Goal: Task Accomplishment & Management: Use online tool/utility

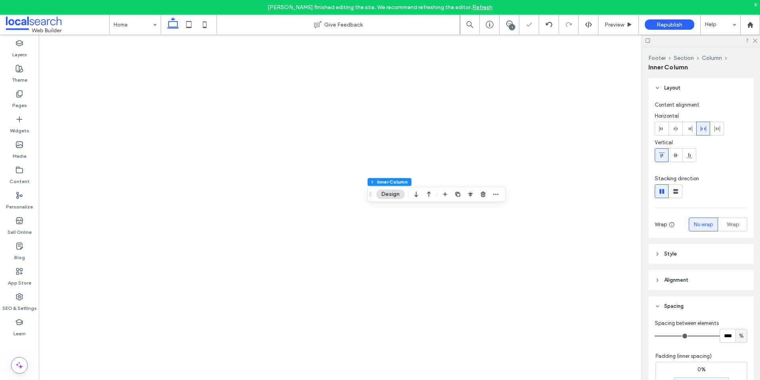
type input "*"
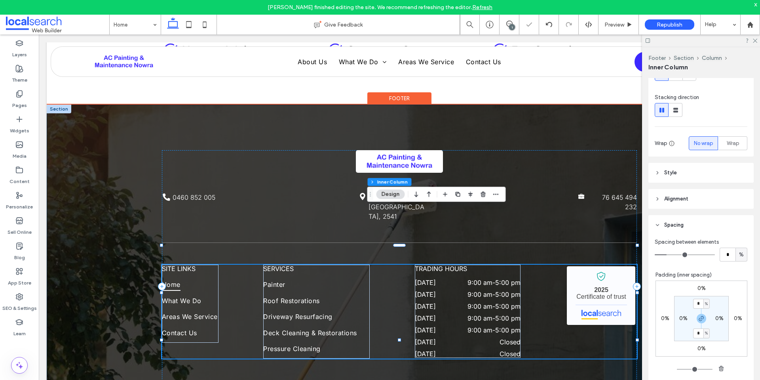
scroll to position [2128, 0]
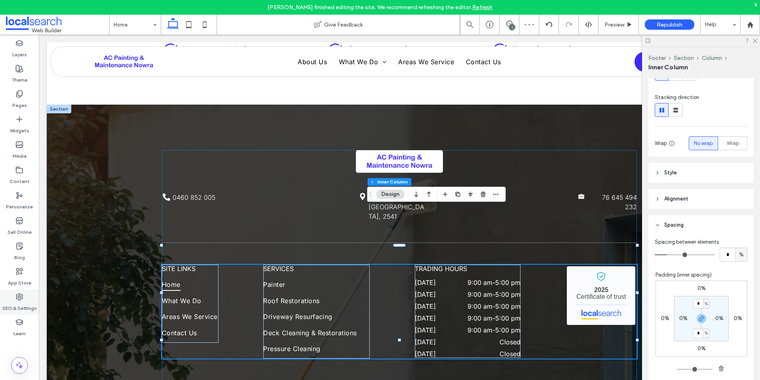
click at [15, 297] on icon at bounding box center [19, 297] width 8 height 8
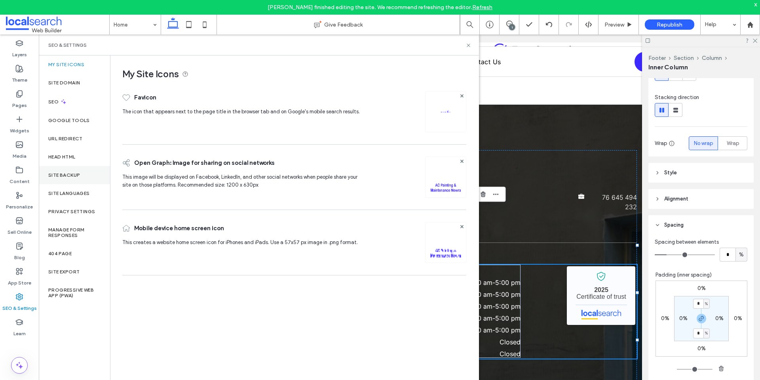
click at [76, 178] on div "Site Backup" at bounding box center [74, 175] width 71 height 18
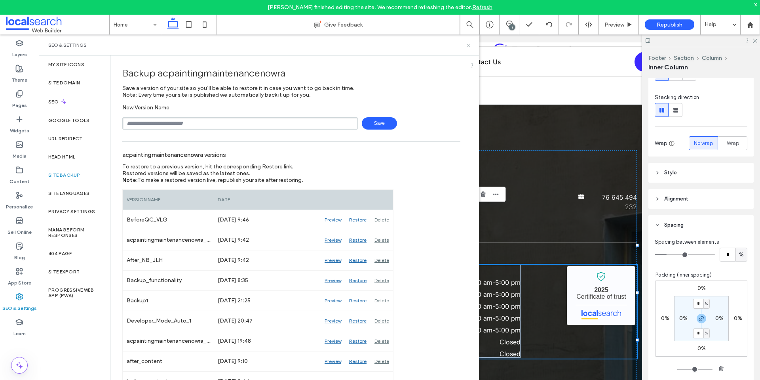
click at [468, 46] on use at bounding box center [468, 45] width 3 height 3
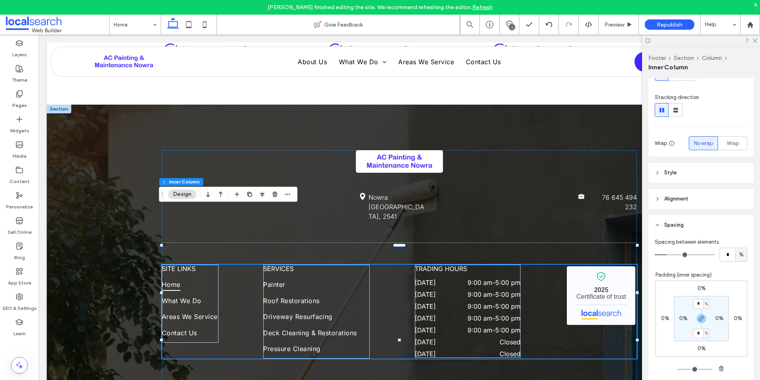
click at [488, 6] on link "Refresh" at bounding box center [482, 7] width 20 height 7
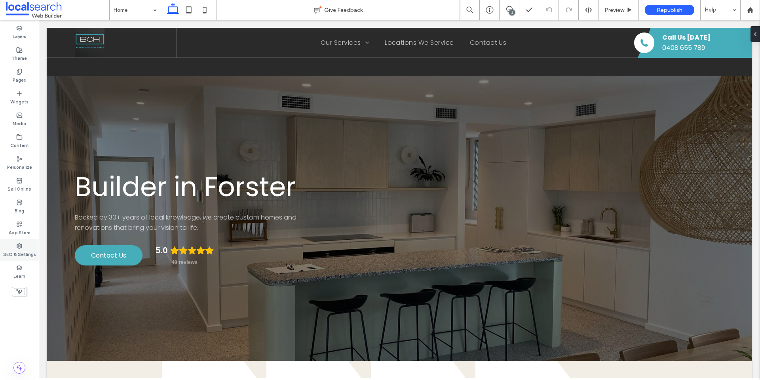
drag, startPoint x: 30, startPoint y: 239, endPoint x: 25, endPoint y: 242, distance: 6.0
click at [30, 239] on div "Layers Theme Pages Widgets Media Content Personalize Sell Online Blog App Store…" at bounding box center [19, 200] width 39 height 360
click at [24, 244] on div "SEO & Settings" at bounding box center [19, 250] width 39 height 22
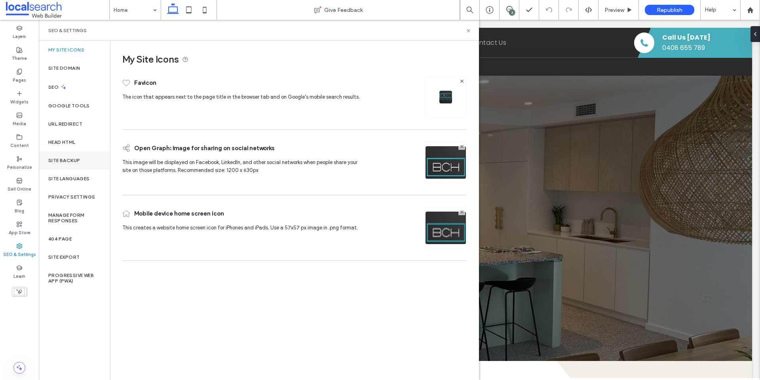
click at [76, 154] on div "Site Backup" at bounding box center [74, 160] width 71 height 18
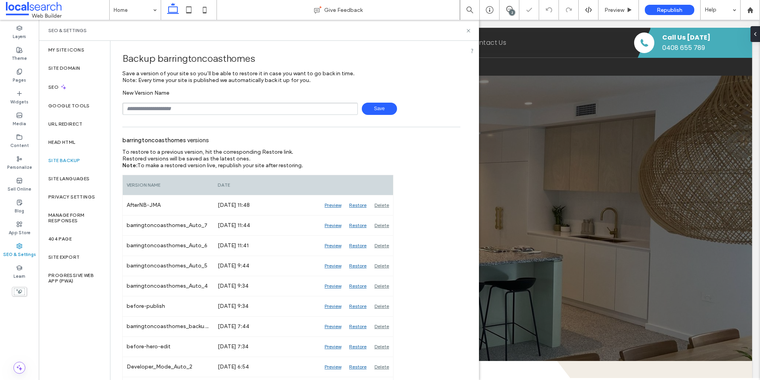
click at [214, 104] on input "text" at bounding box center [240, 109] width 236 height 12
type input "**********"
click at [375, 109] on span "Save" at bounding box center [379, 109] width 35 height 12
click at [21, 72] on icon at bounding box center [19, 72] width 6 height 6
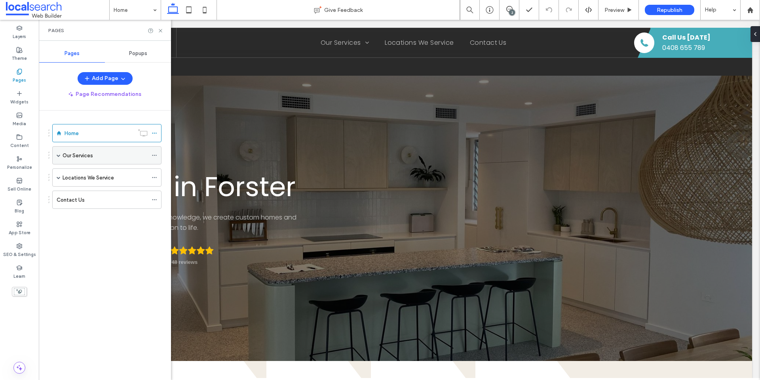
click at [80, 149] on div "Our Services" at bounding box center [105, 155] width 85 height 17
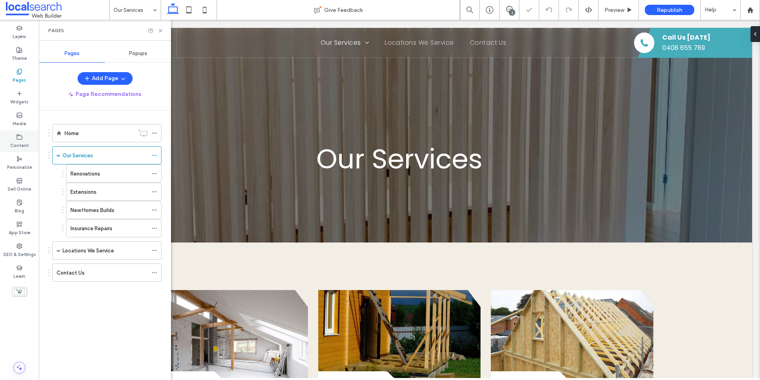
click at [13, 131] on div "Content" at bounding box center [19, 141] width 39 height 22
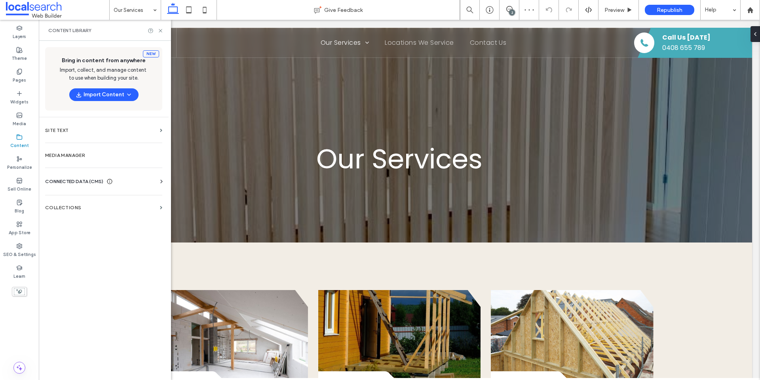
click at [81, 178] on span "CONNECTED DATA (CMS)" at bounding box center [74, 181] width 58 height 8
click at [78, 201] on label "Business Info" at bounding box center [105, 201] width 108 height 6
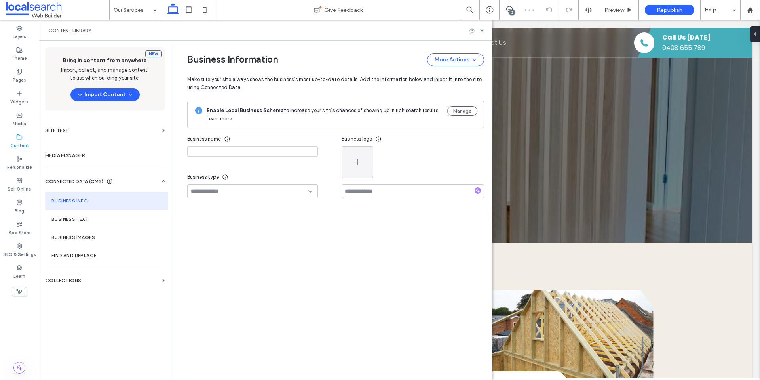
type input "**********"
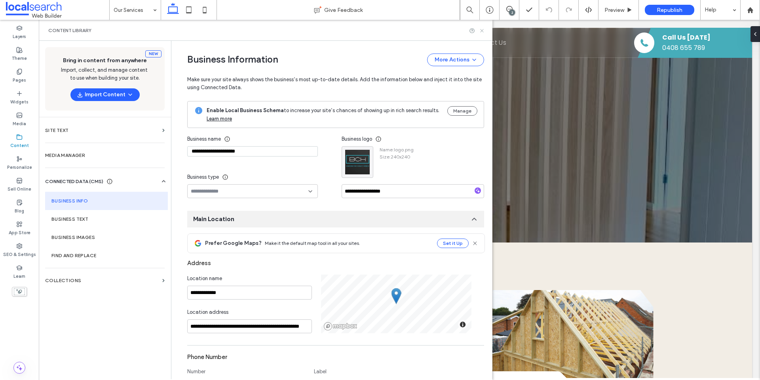
click at [482, 31] on use at bounding box center [481, 30] width 3 height 3
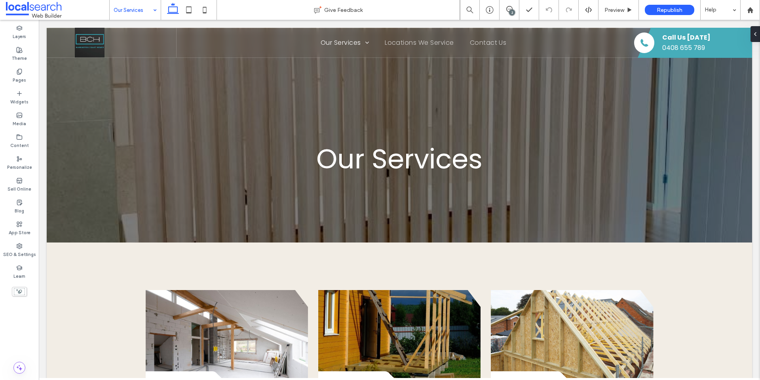
click at [142, 9] on input at bounding box center [133, 10] width 39 height 20
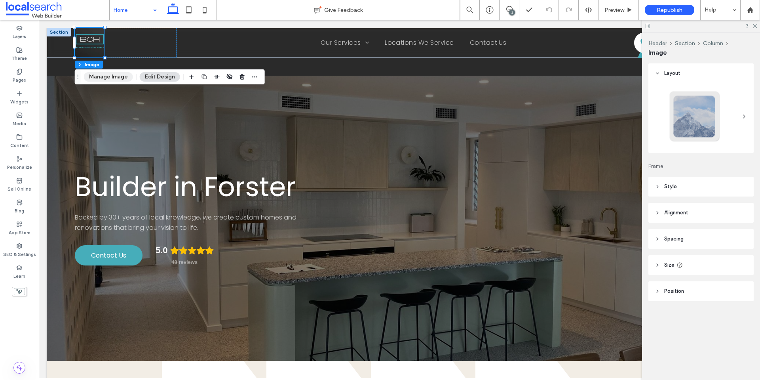
click at [117, 75] on button "Manage Image" at bounding box center [108, 77] width 49 height 10
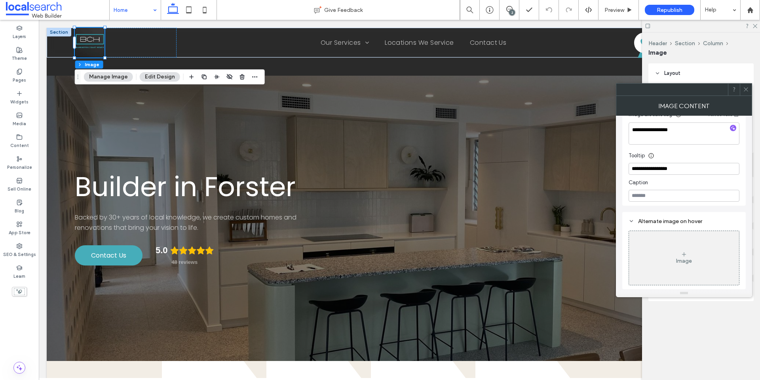
click at [748, 87] on icon at bounding box center [746, 89] width 6 height 6
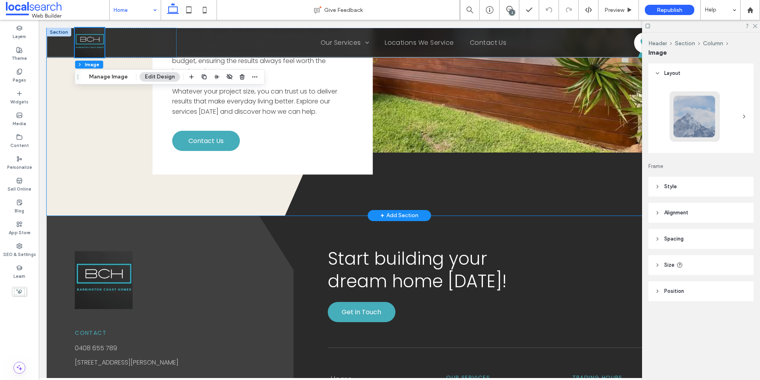
scroll to position [2003, 0]
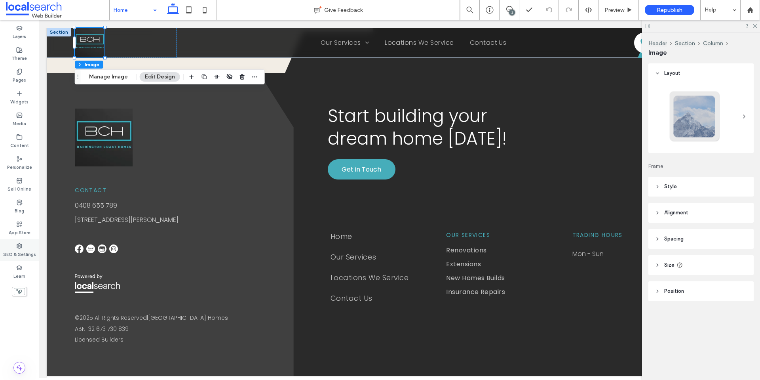
click at [20, 251] on label "SEO & Settings" at bounding box center [19, 253] width 33 height 9
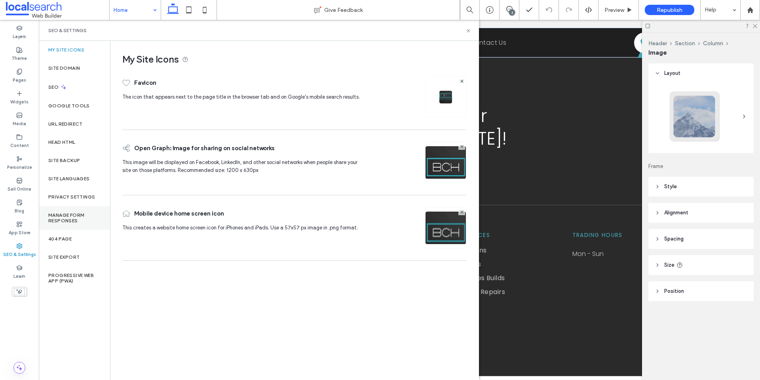
click at [72, 216] on label "Manage Form Responses" at bounding box center [74, 217] width 52 height 11
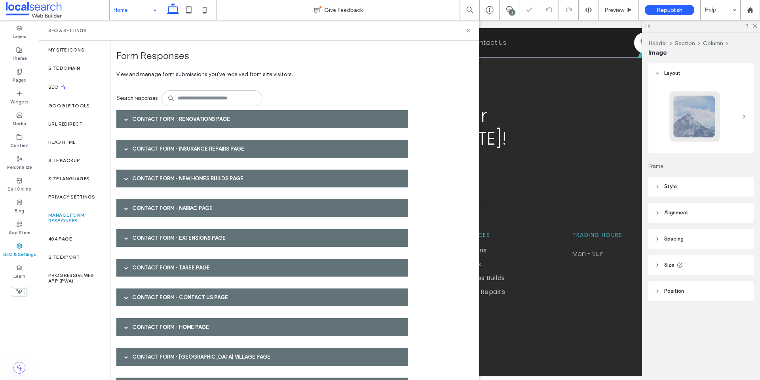
click at [280, 120] on div "Contact Form - Renovations page" at bounding box center [262, 119] width 292 height 18
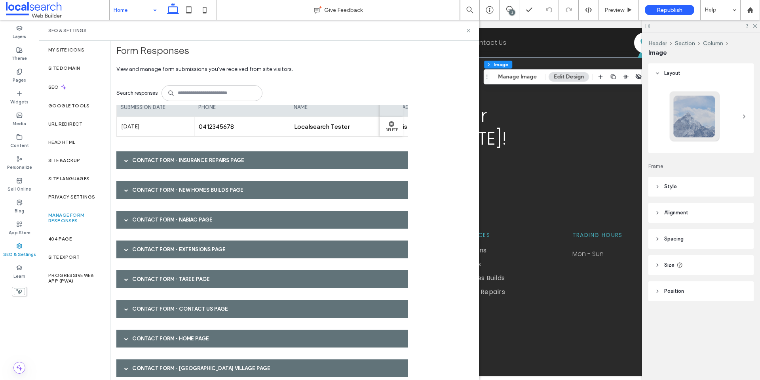
scroll to position [31, 0]
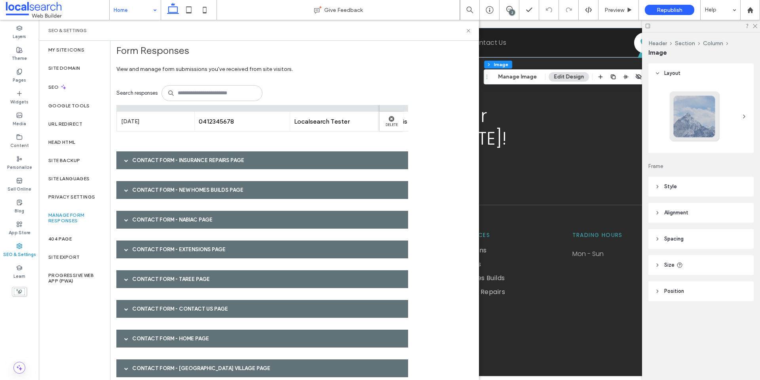
drag, startPoint x: 314, startPoint y: 140, endPoint x: 289, endPoint y: 141, distance: 25.4
click at [289, 141] on div "Contact Form - Renovations page submission date phone name message email Sep 15…" at bounding box center [264, 262] width 297 height 314
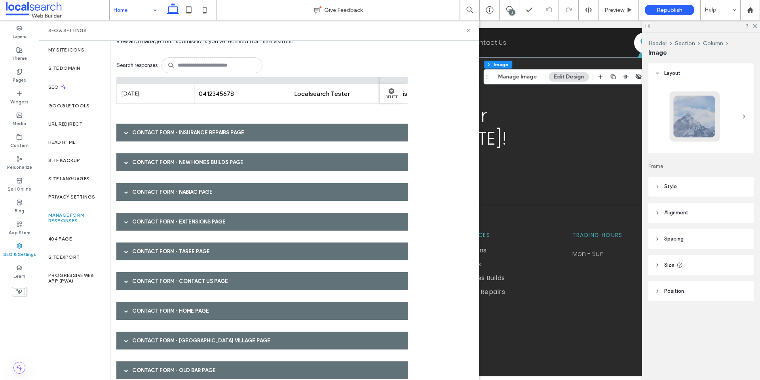
scroll to position [45, 0]
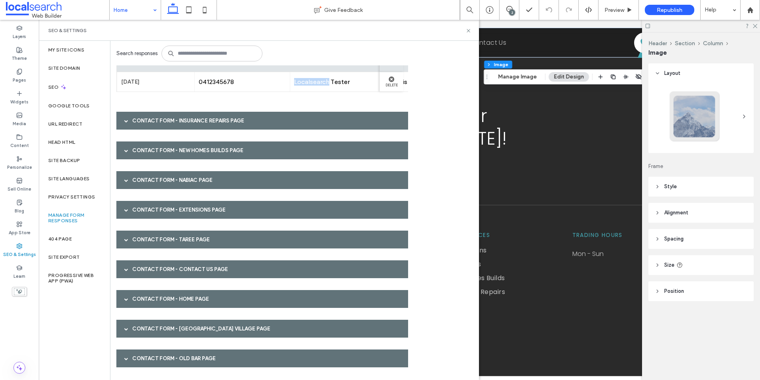
drag, startPoint x: 330, startPoint y: 81, endPoint x: 227, endPoint y: 80, distance: 103.4
click at [227, 80] on div "Sep 15th 2025 0412345678 Localsearch Tester This is Localsearch testing the Con…" at bounding box center [357, 82] width 483 height 20
drag, startPoint x: 260, startPoint y: 100, endPoint x: 248, endPoint y: 99, distance: 12.3
click at [259, 100] on div "Contact Form - Renovations page submission date phone name message email Sep 15…" at bounding box center [264, 222] width 297 height 314
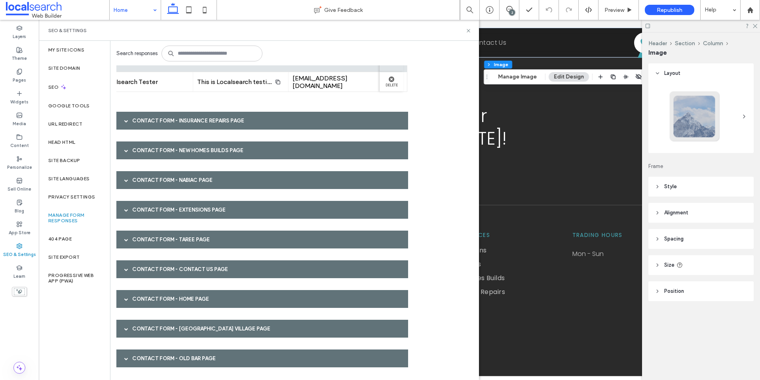
click at [191, 120] on div "Contact Form - Insurance Repairs page" at bounding box center [262, 121] width 292 height 18
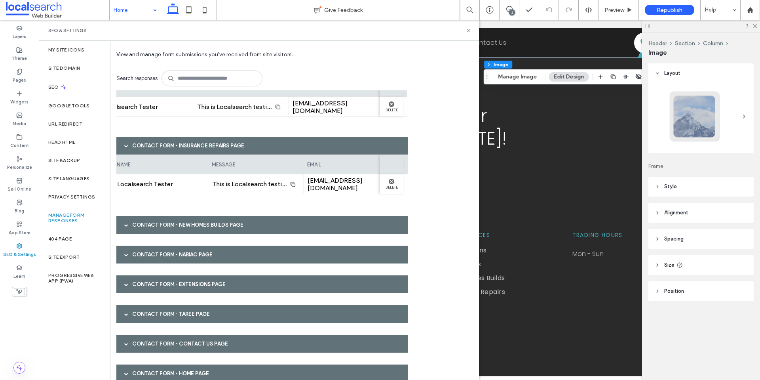
scroll to position [0, 0]
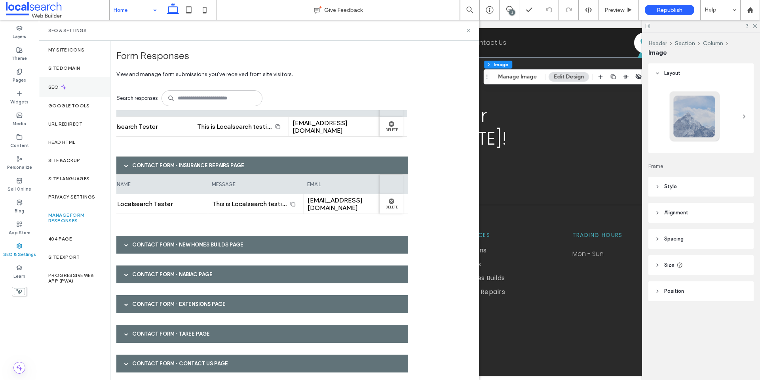
click at [58, 87] on label "SEO" at bounding box center [54, 87] width 12 height 6
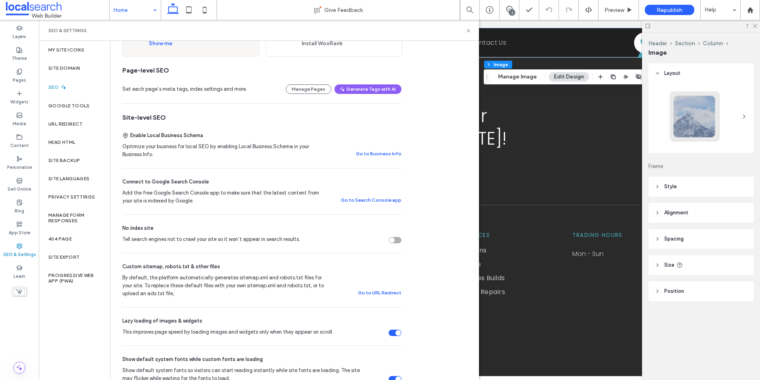
scroll to position [158, 0]
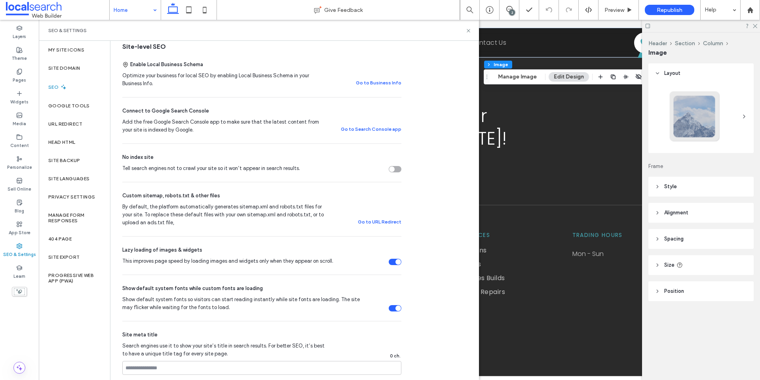
click at [396, 169] on div "Tell search engines not to crawl your site so it won’t appear in search results." at bounding box center [395, 169] width 13 height 6
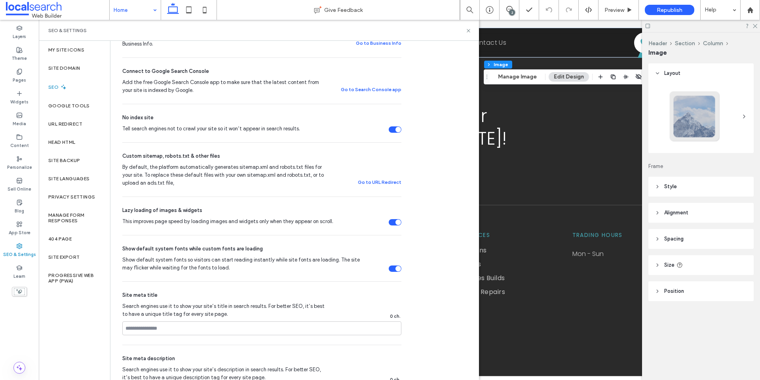
scroll to position [119, 0]
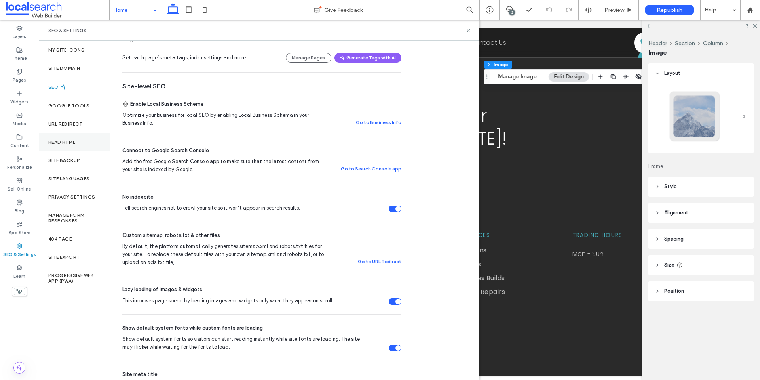
click at [20, 138] on icon at bounding box center [19, 137] width 6 height 6
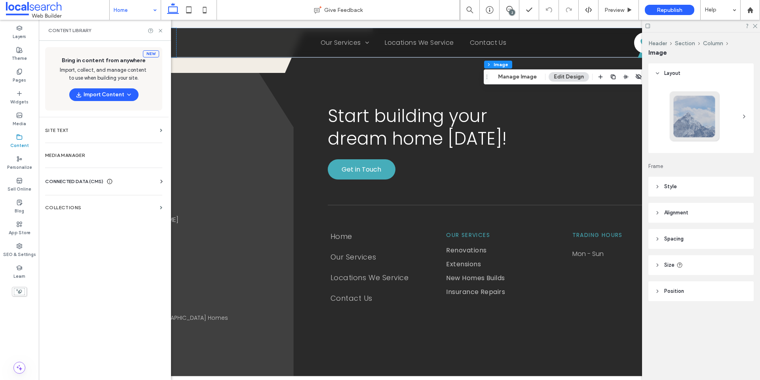
click at [76, 152] on label "Media Manager" at bounding box center [103, 155] width 117 height 6
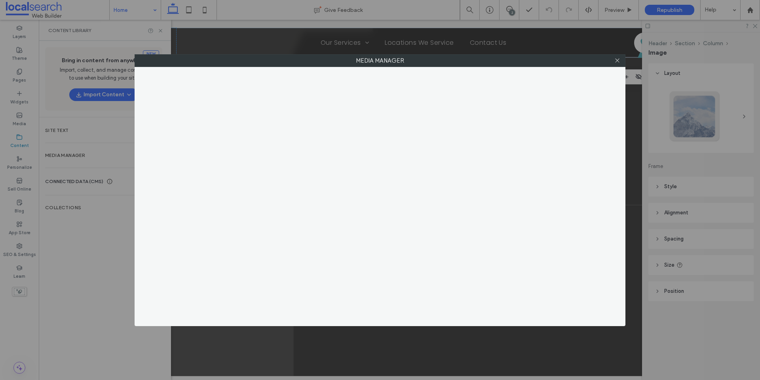
click at [72, 179] on div "Media Manager" at bounding box center [380, 190] width 760 height 380
click at [617, 60] on icon at bounding box center [618, 60] width 6 height 6
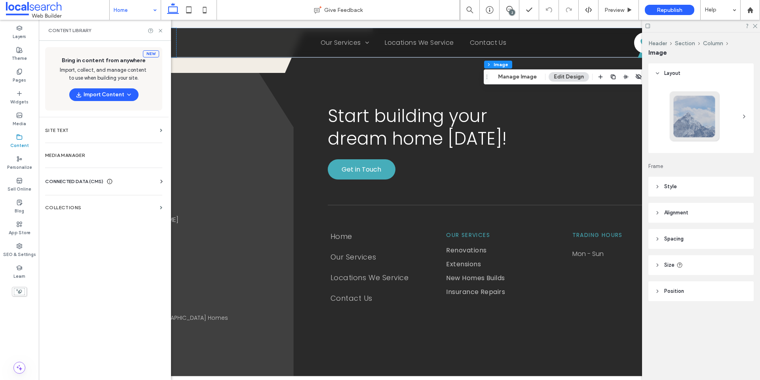
click at [79, 179] on span "CONNECTED DATA (CMS)" at bounding box center [74, 181] width 58 height 8
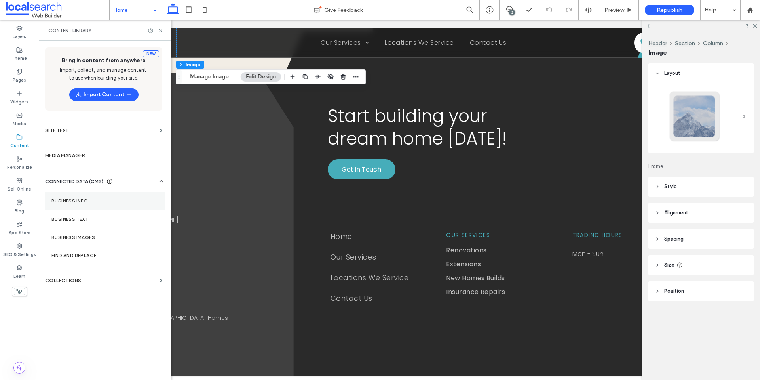
click at [76, 198] on label "Business Info" at bounding box center [105, 201] width 108 height 6
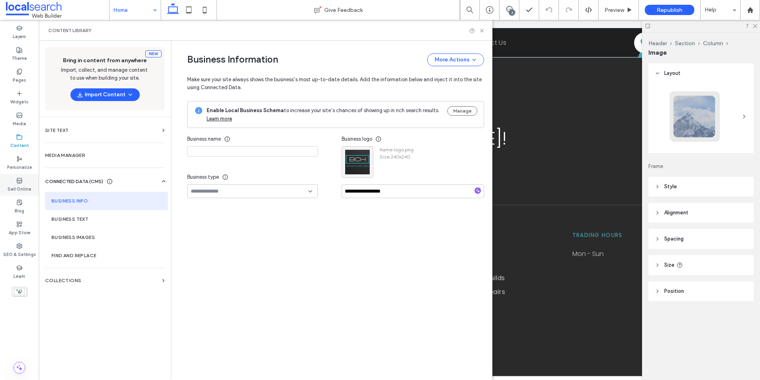
type input "**********"
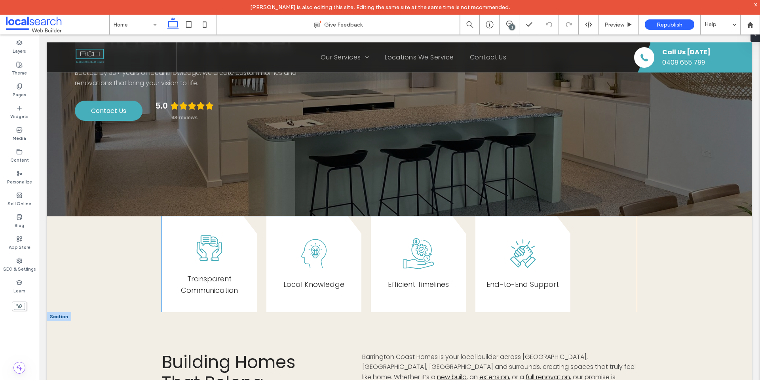
scroll to position [317, 0]
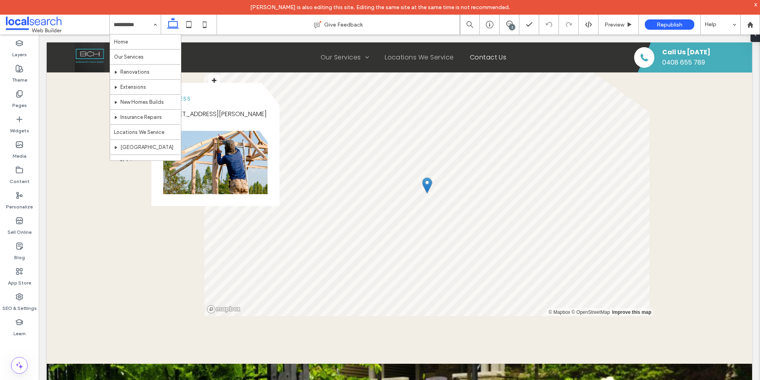
scroll to position [594, 0]
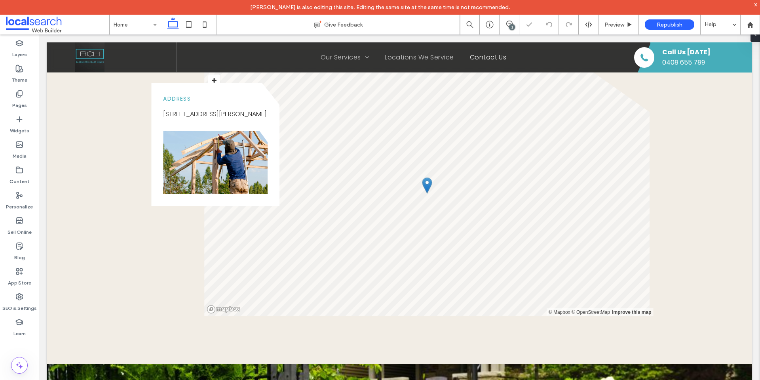
click at [510, 26] on div "2" at bounding box center [512, 27] width 6 height 6
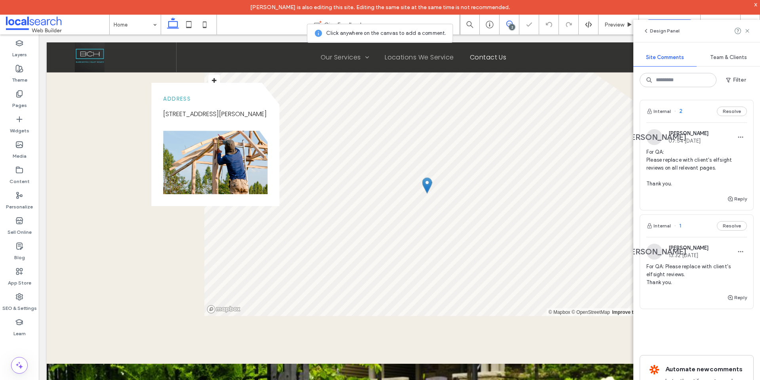
click at [699, 186] on span "For QA: Please replace with client's elfsight reviews on all relevant pages. Th…" at bounding box center [697, 168] width 101 height 40
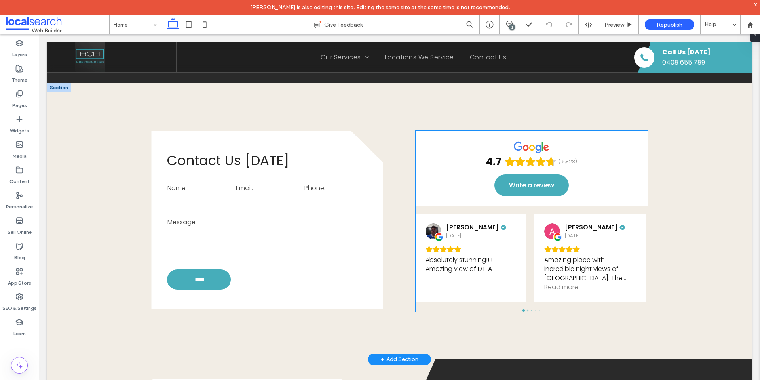
scroll to position [1408, 0]
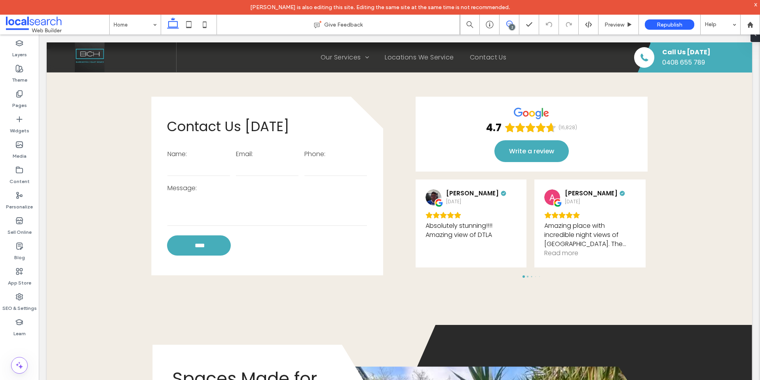
click at [510, 22] on icon at bounding box center [509, 24] width 6 height 6
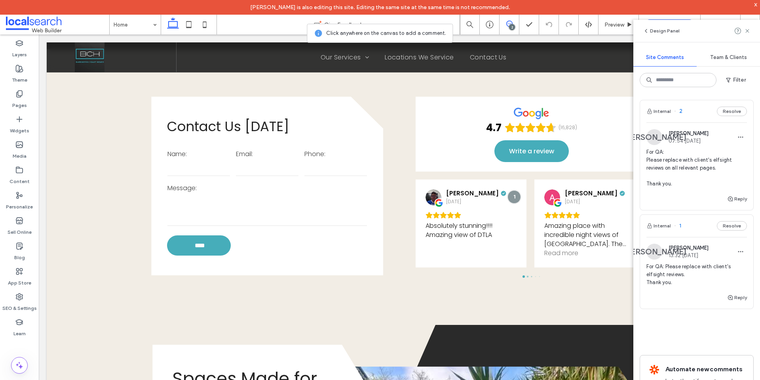
click at [510, 25] on div "2" at bounding box center [512, 27] width 6 height 6
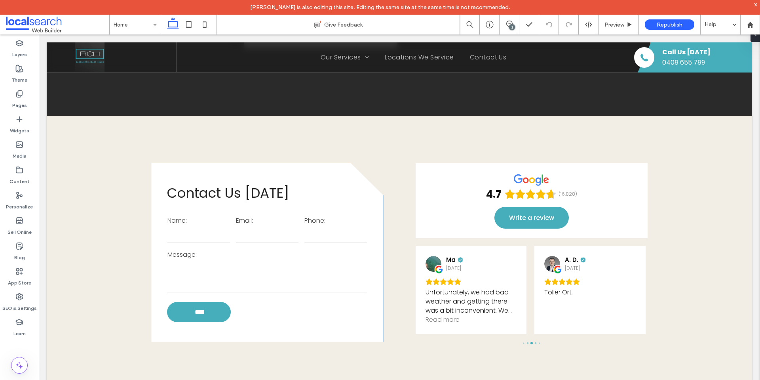
scroll to position [1249, 0]
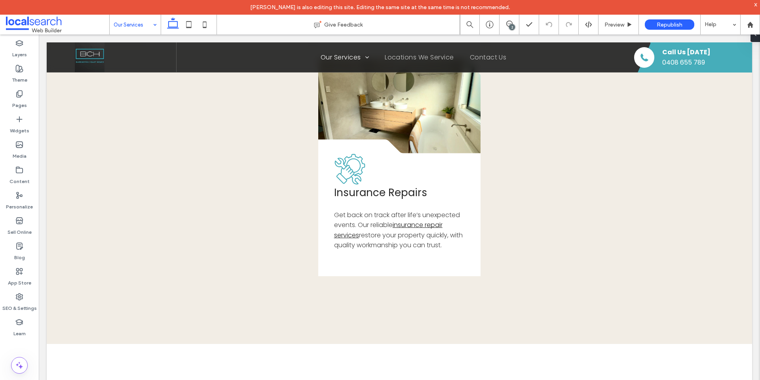
scroll to position [469, 0]
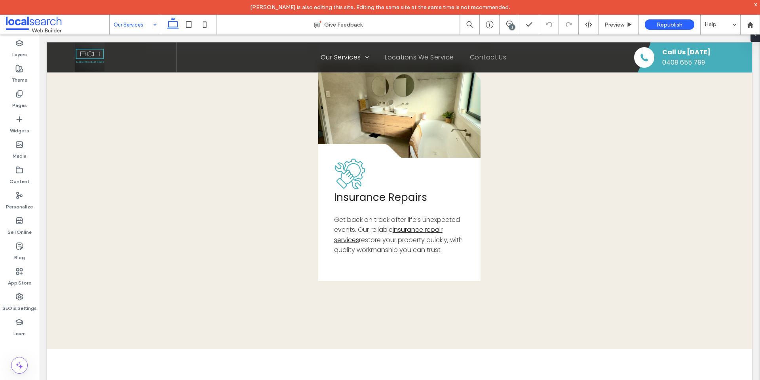
click at [144, 28] on input at bounding box center [133, 25] width 39 height 20
click at [140, 27] on input at bounding box center [133, 25] width 39 height 20
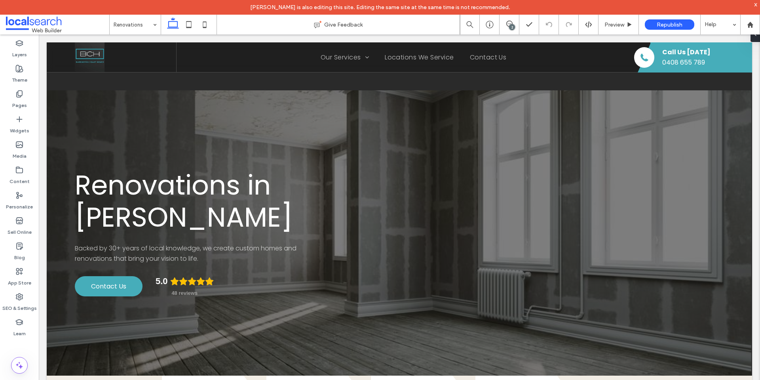
scroll to position [408, 0]
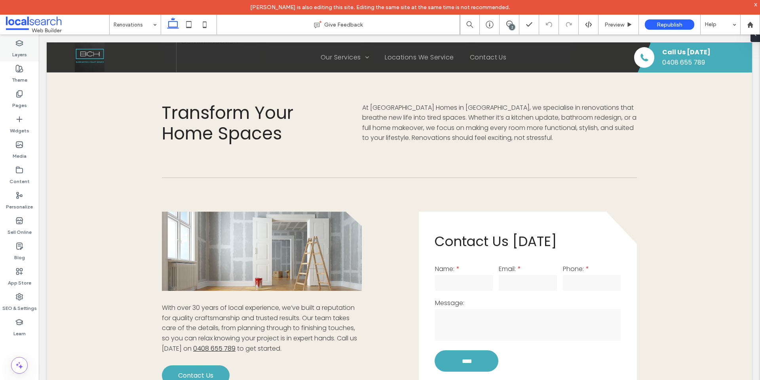
click at [29, 44] on div "Layers" at bounding box center [19, 48] width 39 height 25
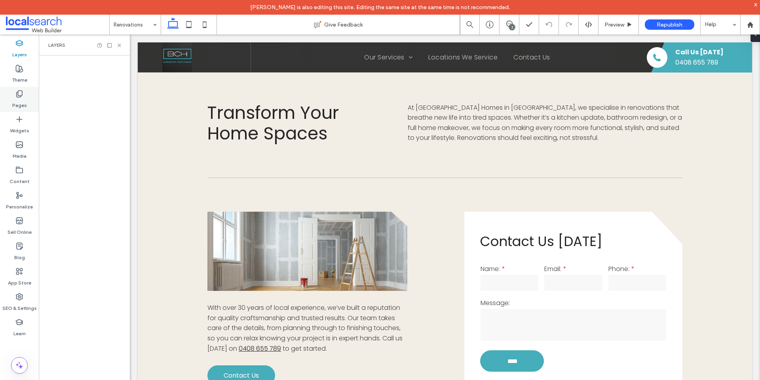
click at [22, 97] on icon at bounding box center [19, 94] width 8 height 8
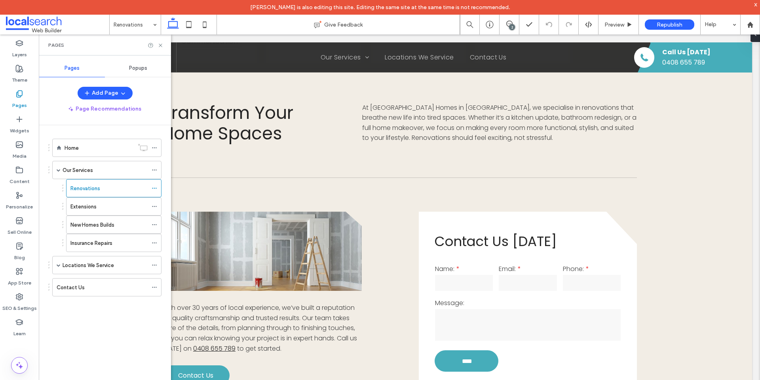
click at [147, 67] on span "Popups" at bounding box center [138, 68] width 18 height 6
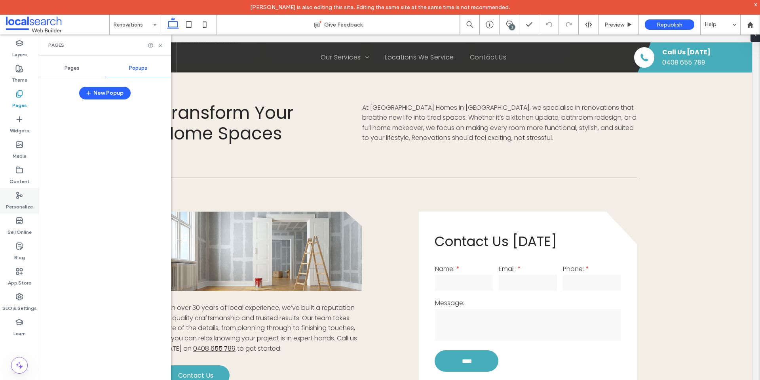
click at [22, 201] on label "Personalize" at bounding box center [19, 204] width 27 height 11
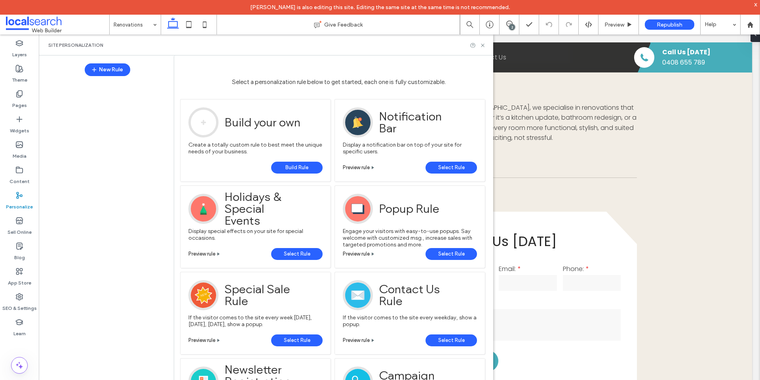
click at [18, 248] on icon at bounding box center [19, 246] width 8 height 8
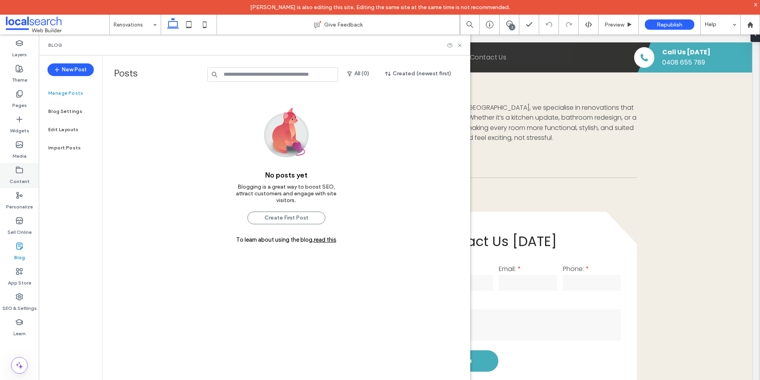
click at [20, 178] on label "Content" at bounding box center [20, 179] width 20 height 11
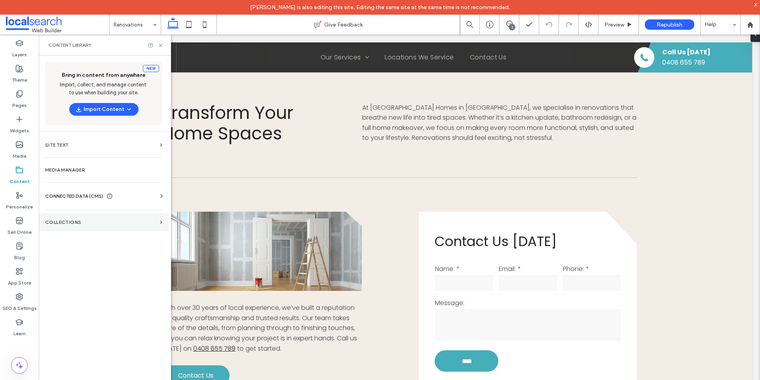
click at [101, 223] on label "Collections" at bounding box center [101, 222] width 112 height 6
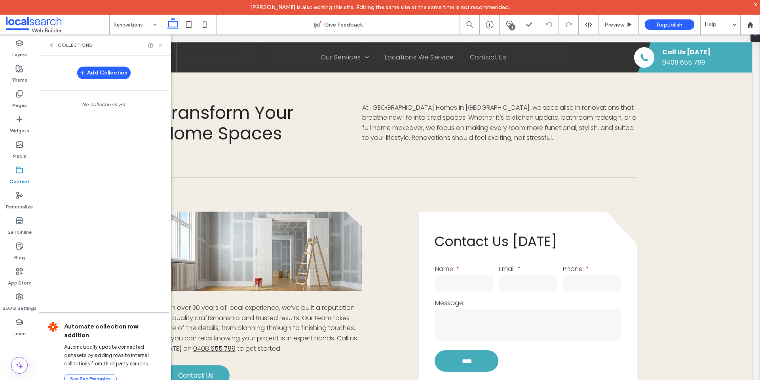
click at [160, 44] on use at bounding box center [160, 45] width 3 height 3
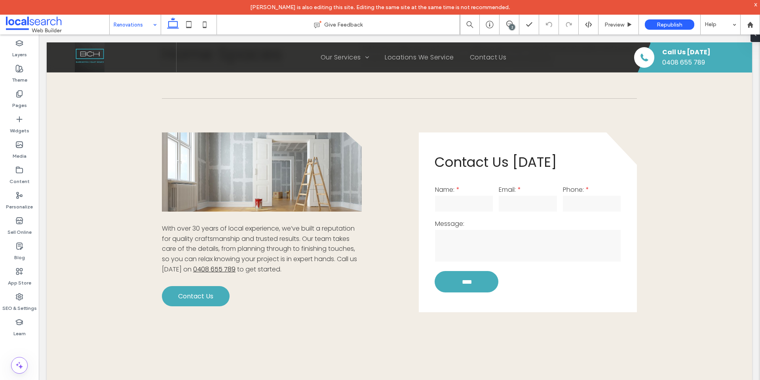
scroll to position [171, 0]
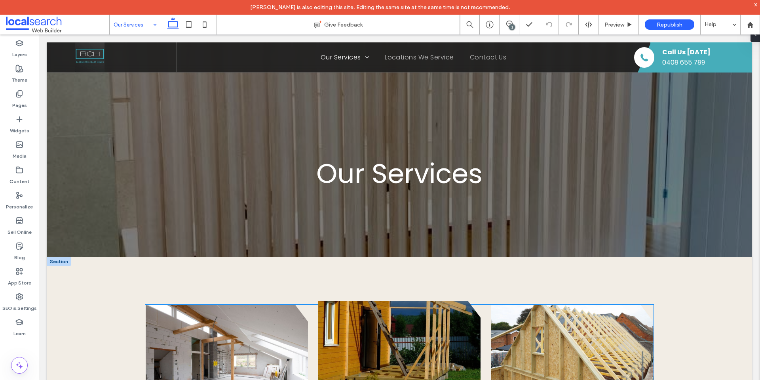
scroll to position [277, 0]
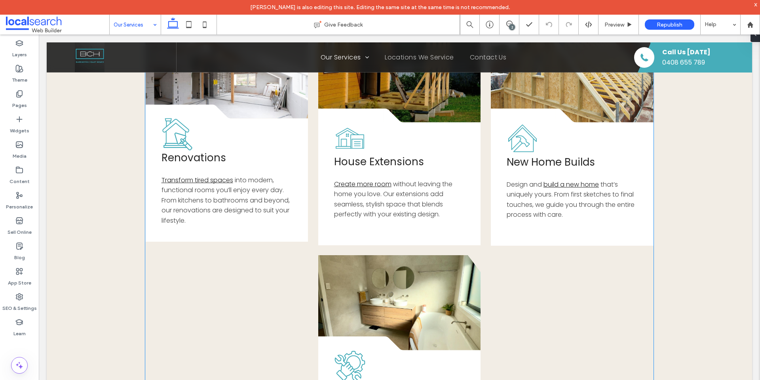
click at [182, 137] on icon "Renovation Icon" at bounding box center [177, 134] width 34 height 34
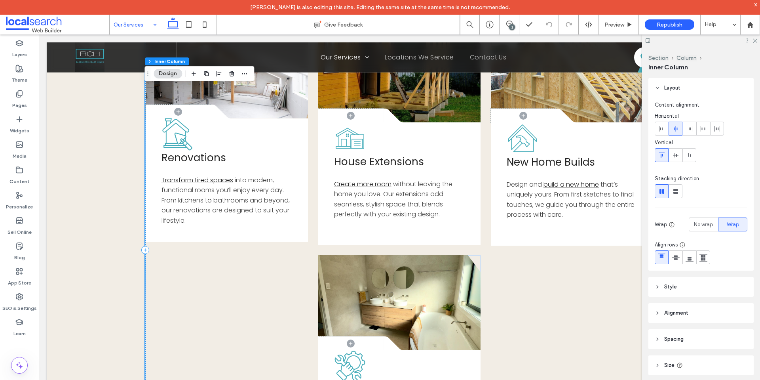
click at [178, 134] on icon at bounding box center [177, 134] width 30 height 32
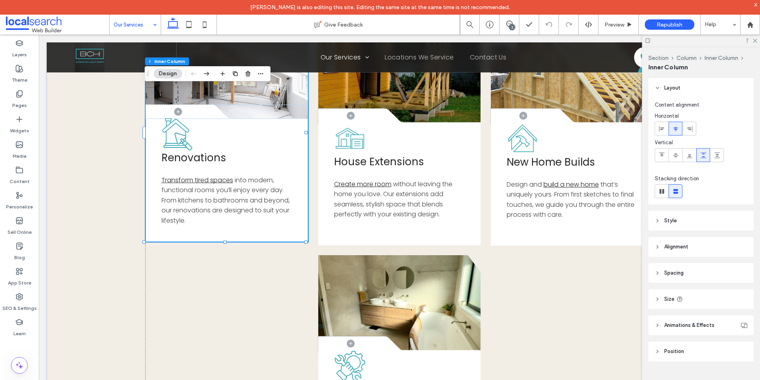
click at [178, 134] on icon at bounding box center [177, 134] width 30 height 32
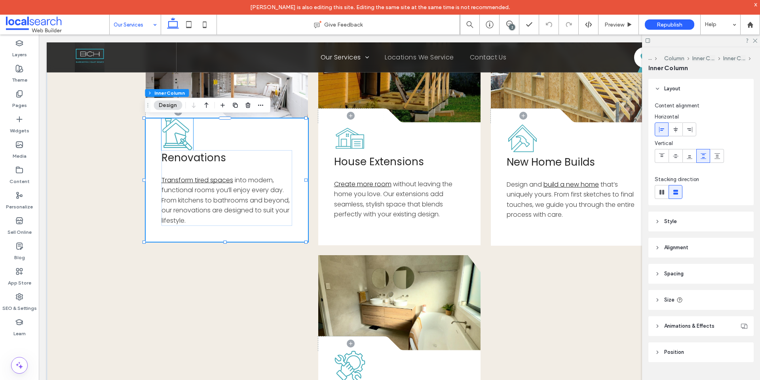
click at [177, 131] on icon "Renovation Icon" at bounding box center [177, 134] width 34 height 34
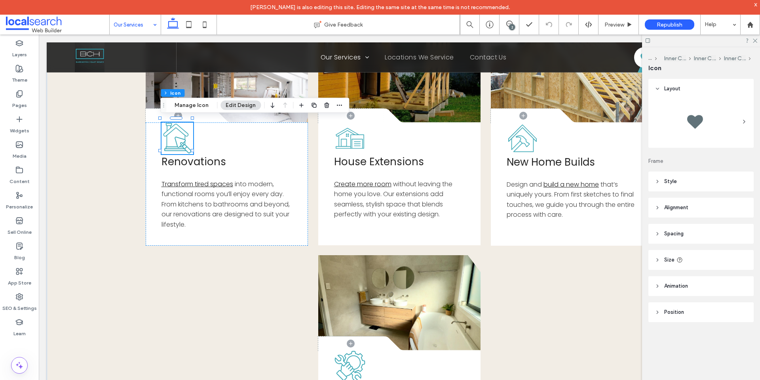
click at [677, 177] on header "Style" at bounding box center [701, 181] width 105 height 20
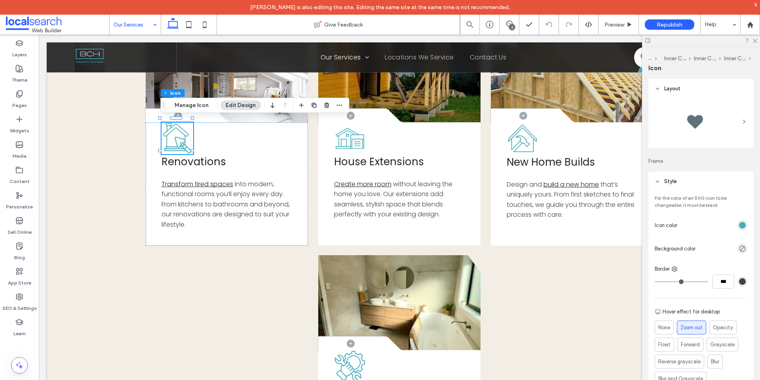
click at [677, 177] on header "Style" at bounding box center [701, 181] width 105 height 20
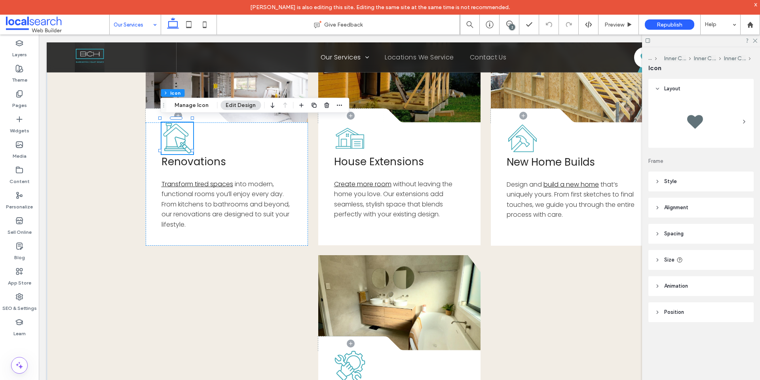
click at [657, 263] on header "Size" at bounding box center [701, 260] width 105 height 20
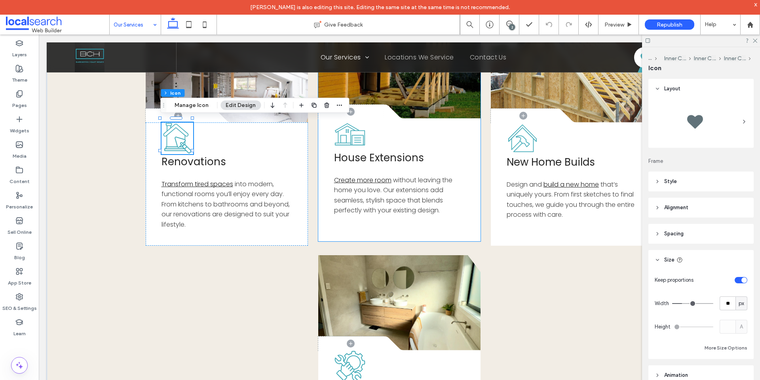
click at [352, 133] on icon "House Extension Icon" at bounding box center [350, 134] width 34 height 34
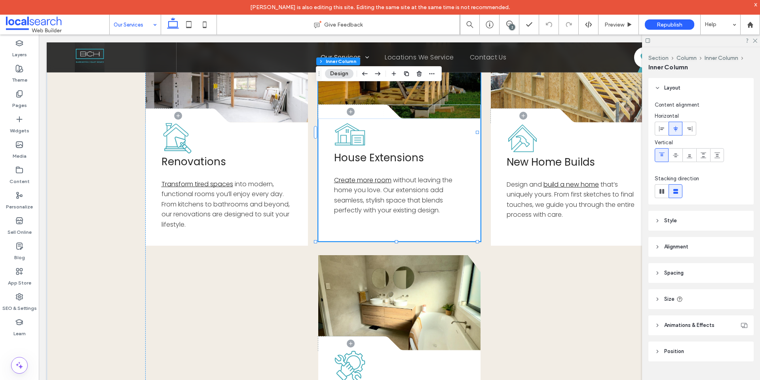
click at [350, 135] on icon "House Extension Icon" at bounding box center [350, 134] width 34 height 34
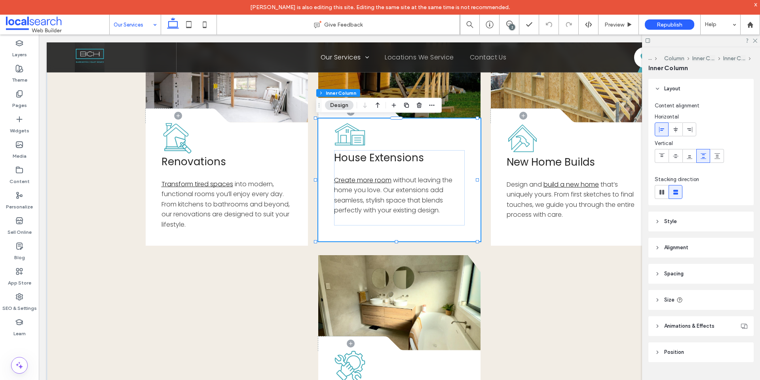
click at [350, 135] on icon "House Extension Icon" at bounding box center [350, 134] width 34 height 34
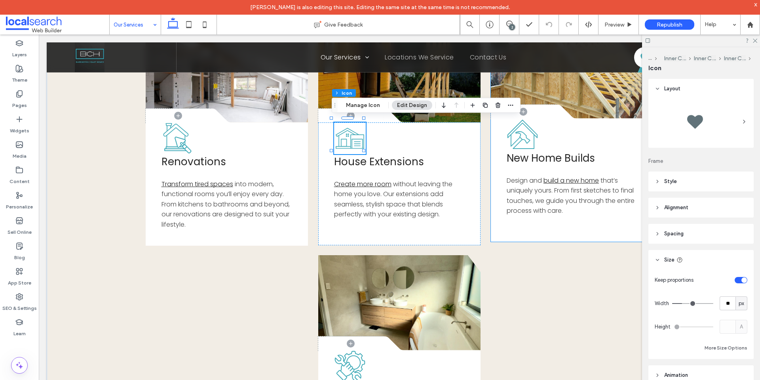
click at [521, 138] on icon "Home Building Icon" at bounding box center [523, 134] width 34 height 34
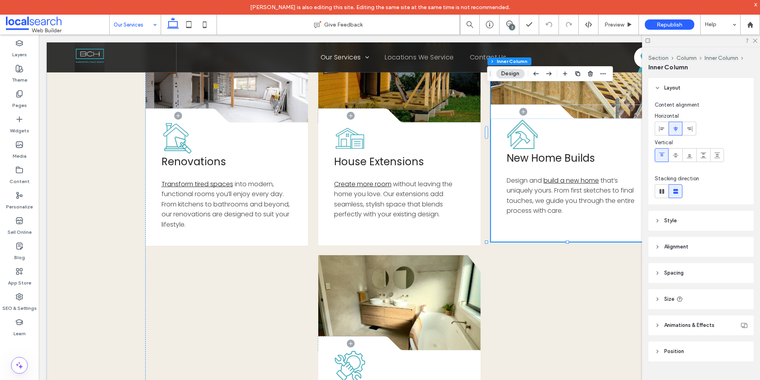
click at [521, 138] on icon "Home Building Icon" at bounding box center [523, 134] width 34 height 34
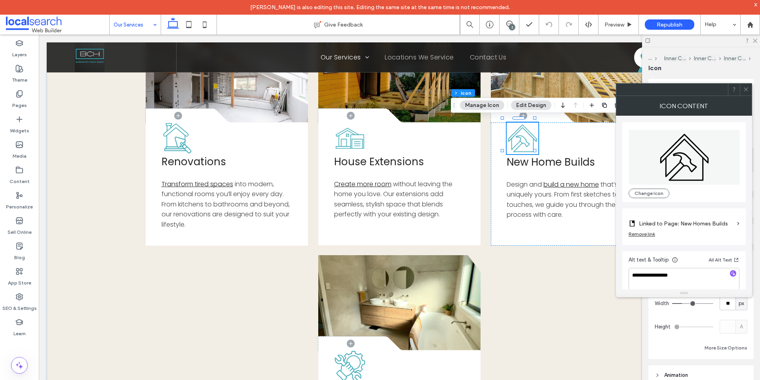
click at [748, 88] on icon at bounding box center [746, 89] width 6 height 6
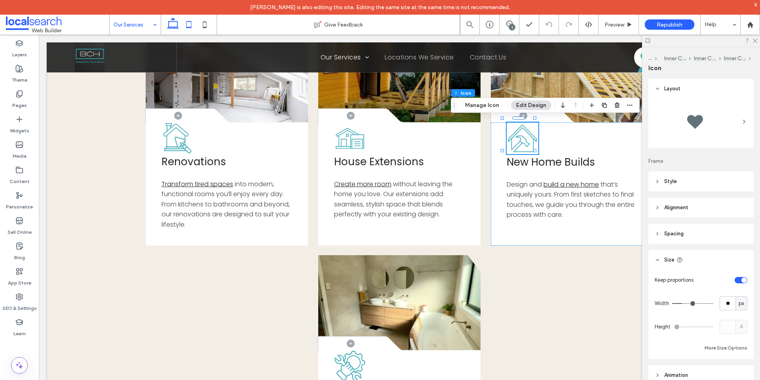
click at [191, 24] on icon at bounding box center [189, 25] width 16 height 16
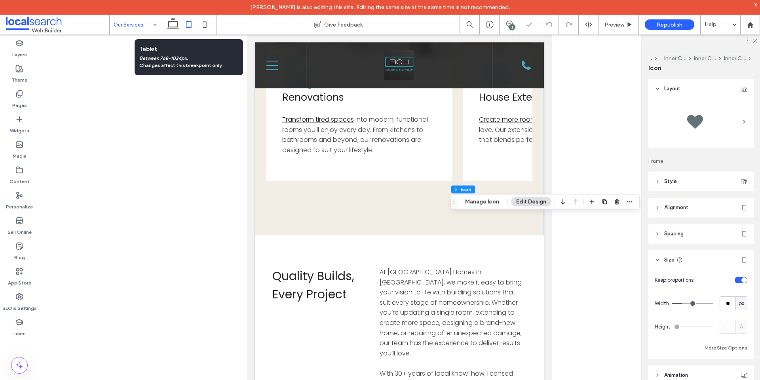
scroll to position [121, 0]
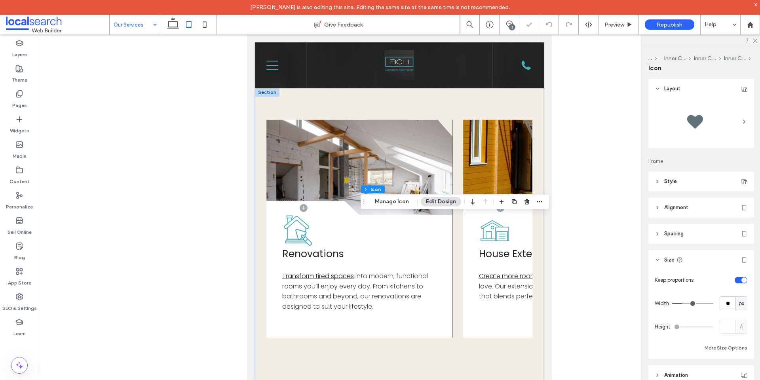
click at [295, 229] on icon "Renovation Icon" at bounding box center [298, 231] width 32 height 32
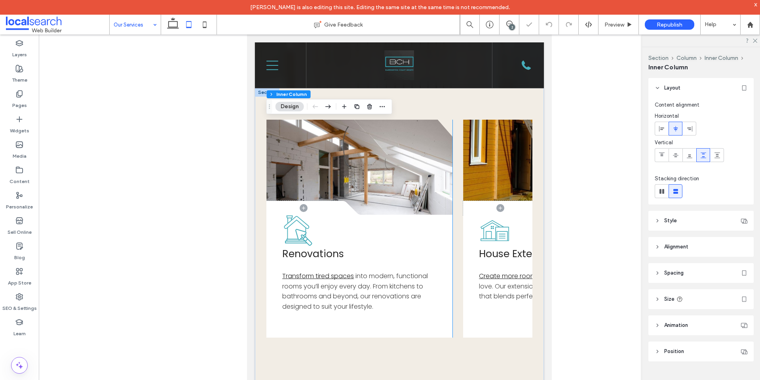
click at [295, 229] on icon "Renovation Icon" at bounding box center [298, 231] width 32 height 32
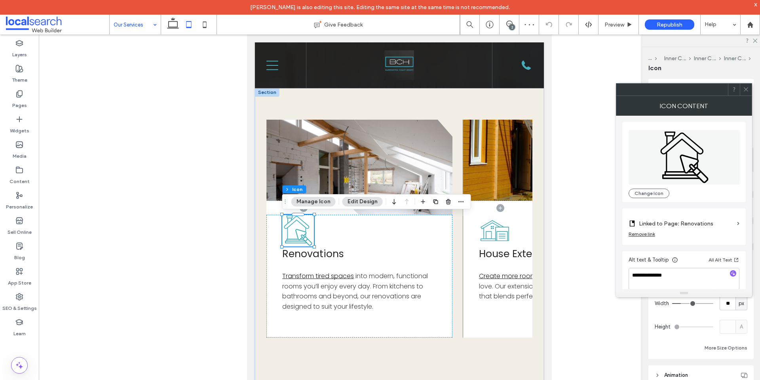
click at [489, 232] on icon "House Extension Icon" at bounding box center [495, 231] width 32 height 32
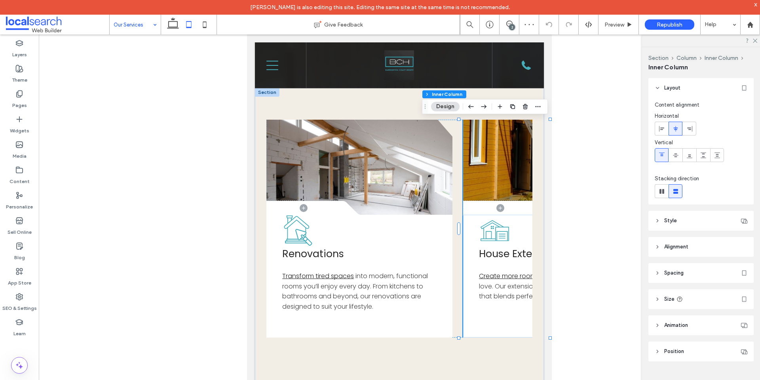
click at [489, 232] on icon "House Extension Icon" at bounding box center [495, 231] width 32 height 32
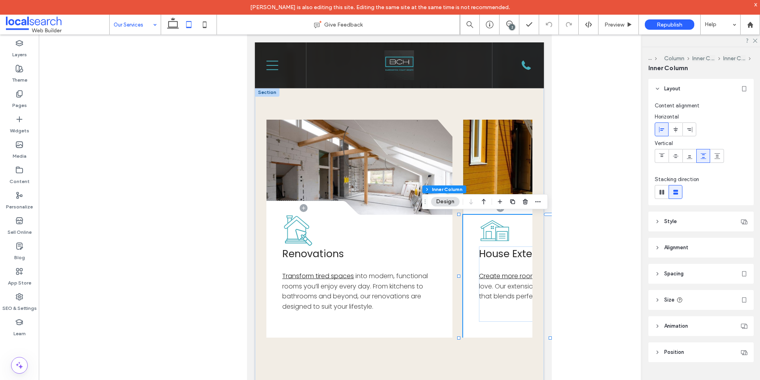
click at [490, 230] on icon "House Extension Icon" at bounding box center [495, 231] width 32 height 32
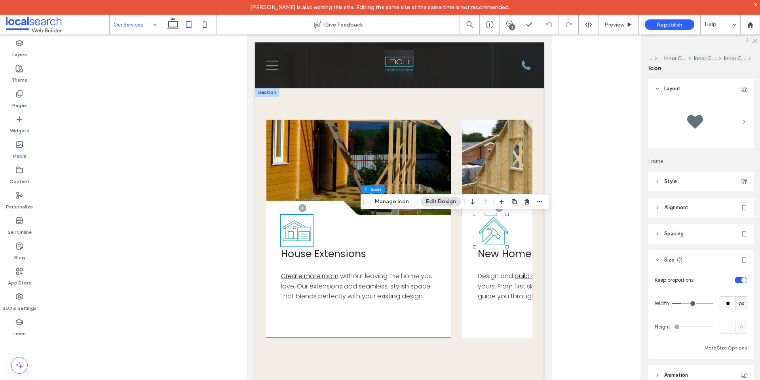
scroll to position [0, 185]
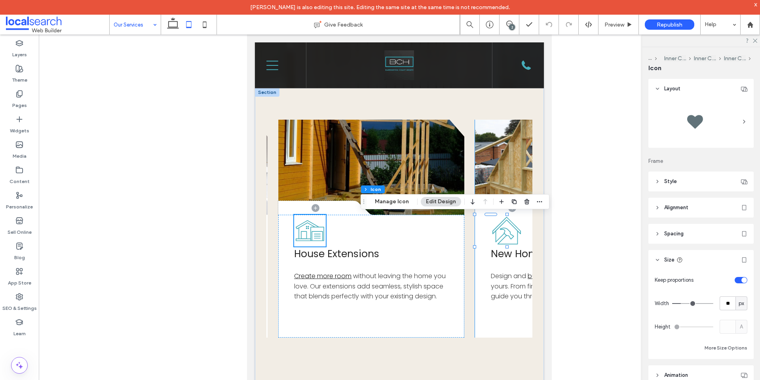
click at [499, 236] on icon "Home Building Icon" at bounding box center [507, 231] width 32 height 32
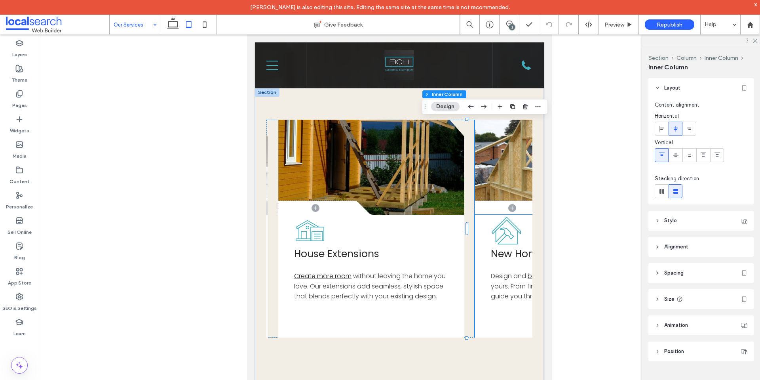
click at [501, 231] on icon "Home Building Icon" at bounding box center [507, 231] width 32 height 32
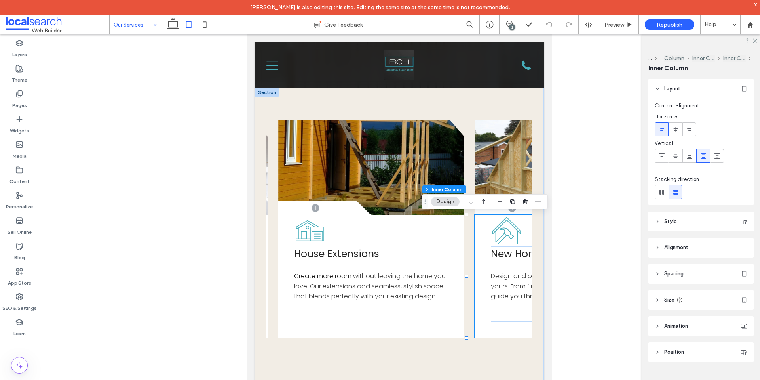
click at [501, 231] on icon "Home Building Icon" at bounding box center [507, 231] width 32 height 32
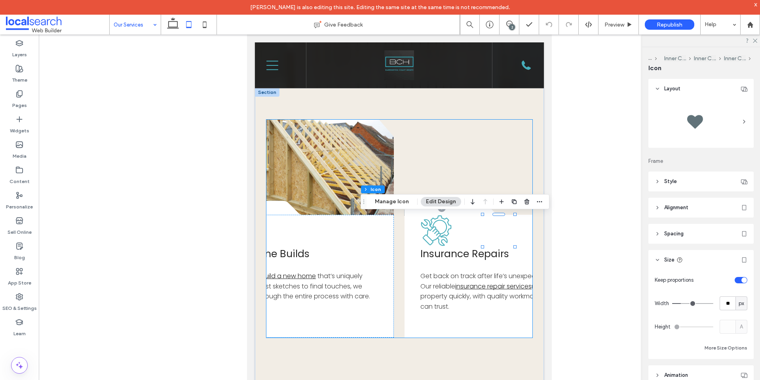
scroll to position [0, 500]
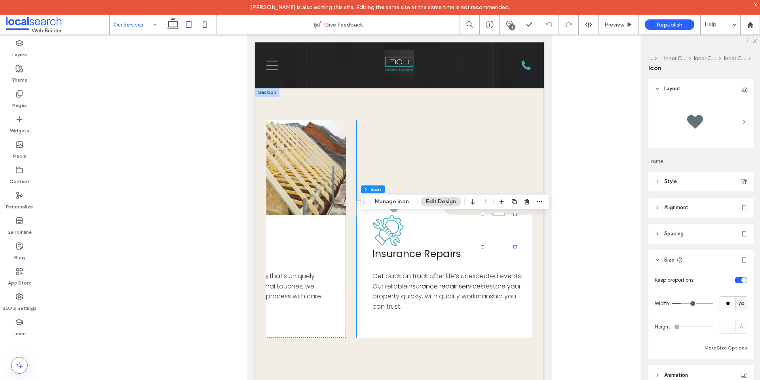
click at [378, 230] on icon "Repair Icon" at bounding box center [389, 231] width 32 height 32
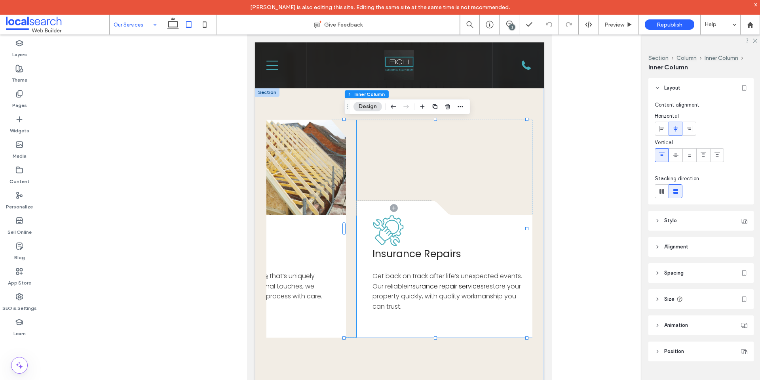
click at [378, 230] on icon "Repair Icon" at bounding box center [389, 231] width 32 height 32
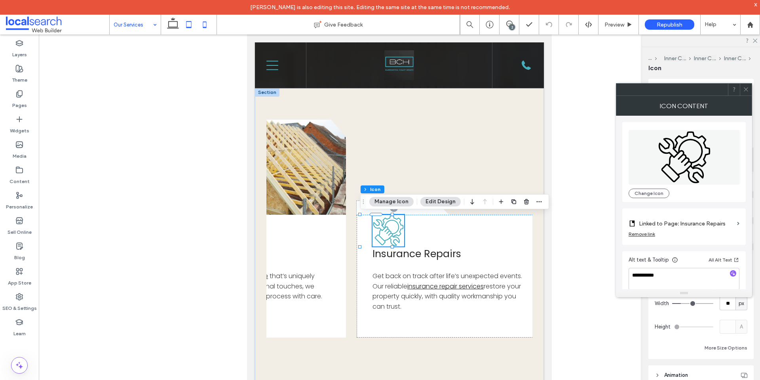
click at [206, 25] on icon at bounding box center [205, 25] width 16 height 16
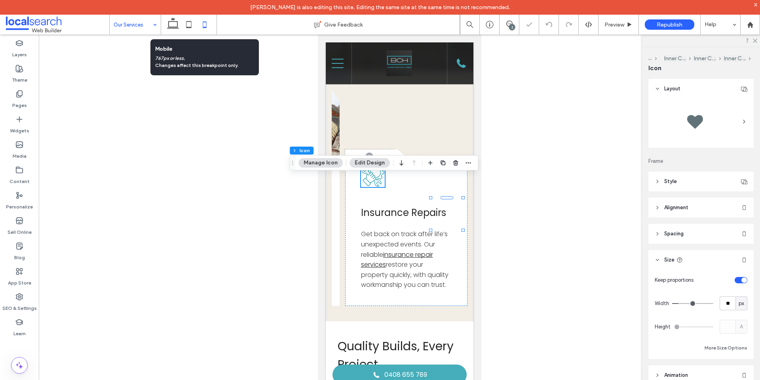
type input "**"
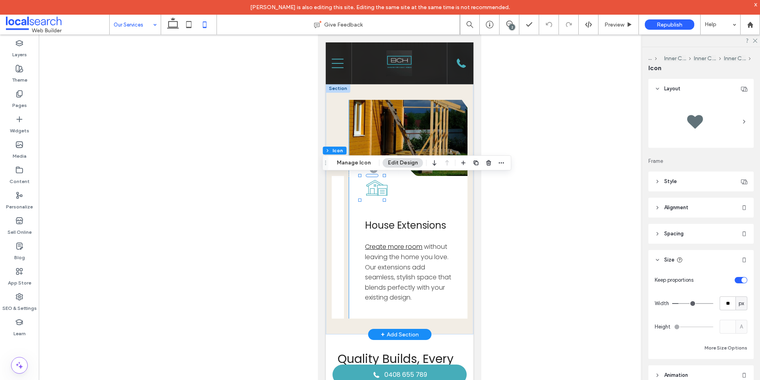
scroll to position [0, 115]
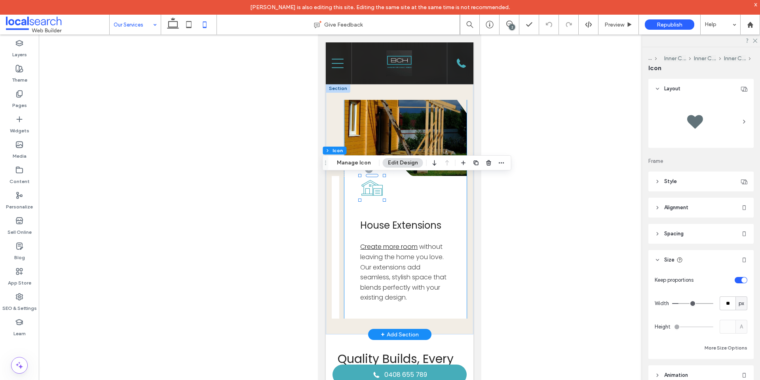
click at [366, 188] on icon "House Extension Icon" at bounding box center [372, 188] width 24 height 24
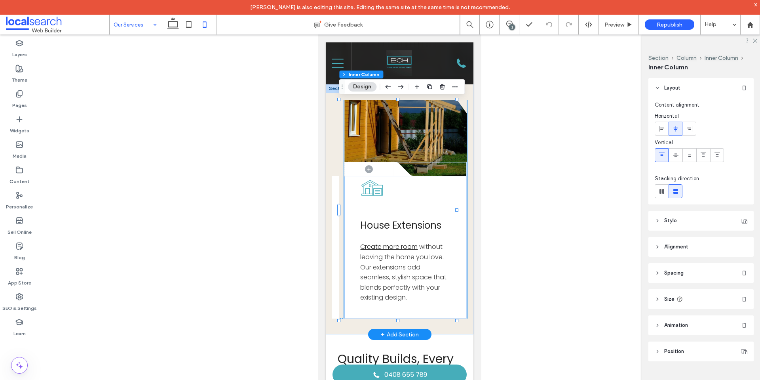
click at [366, 188] on icon "House Extension Icon" at bounding box center [372, 188] width 24 height 24
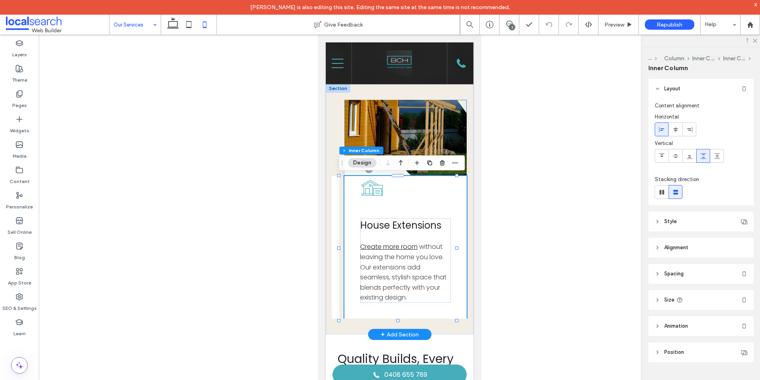
click at [366, 188] on icon "House Extension Icon" at bounding box center [372, 188] width 24 height 24
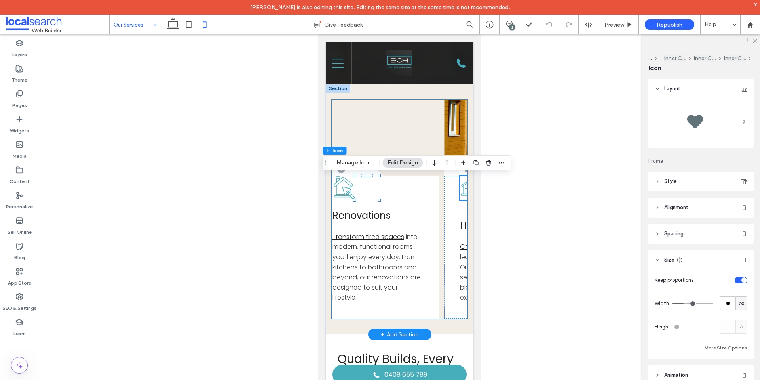
scroll to position [0, 0]
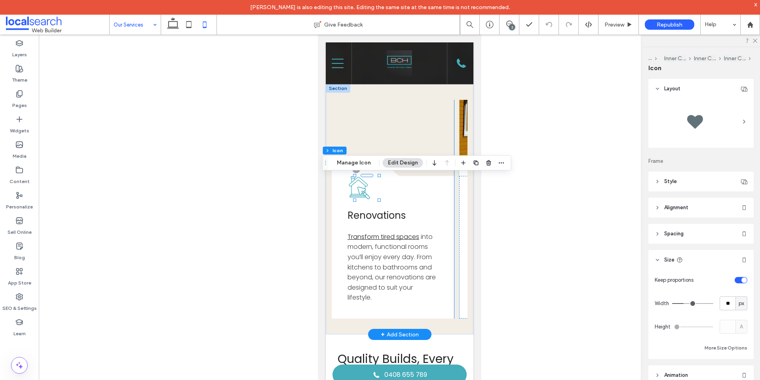
click at [360, 182] on icon at bounding box center [358, 187] width 21 height 23
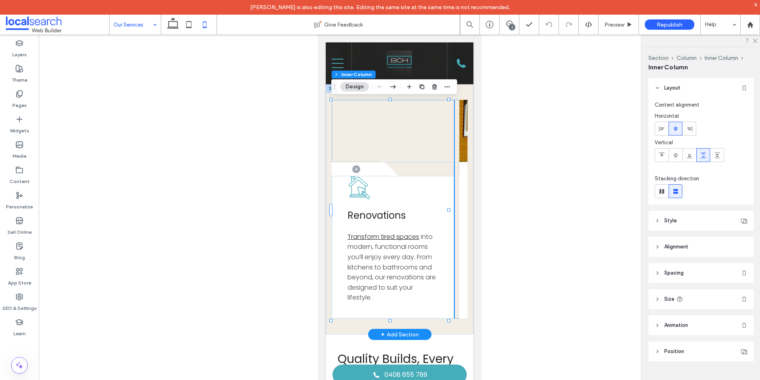
click at [360, 182] on icon at bounding box center [358, 187] width 21 height 23
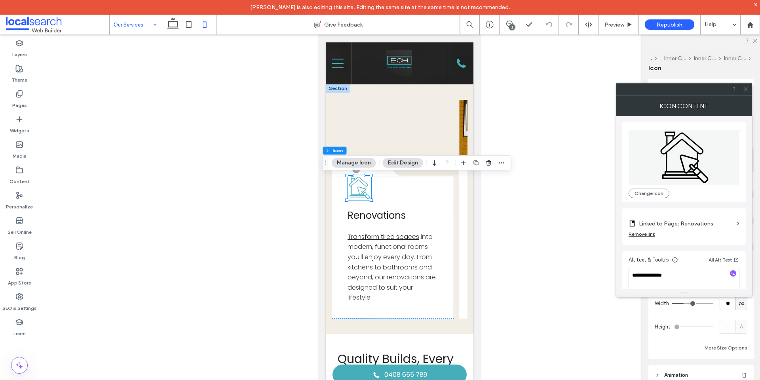
click at [745, 88] on icon at bounding box center [746, 89] width 6 height 6
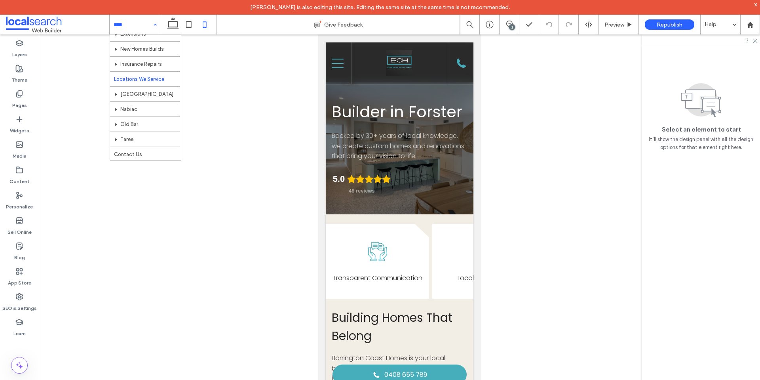
scroll to position [53, 0]
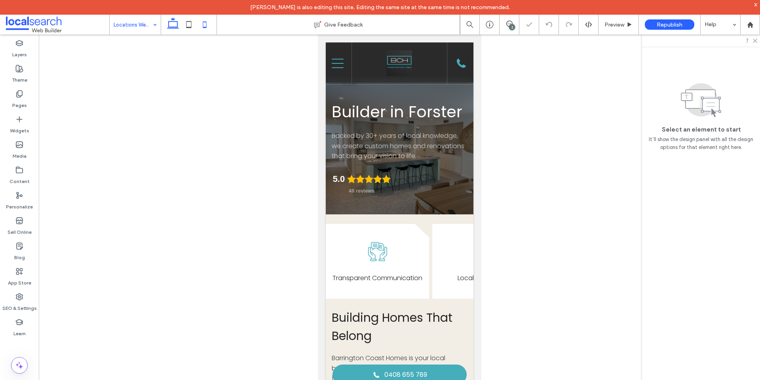
click at [175, 27] on icon at bounding box center [173, 25] width 16 height 16
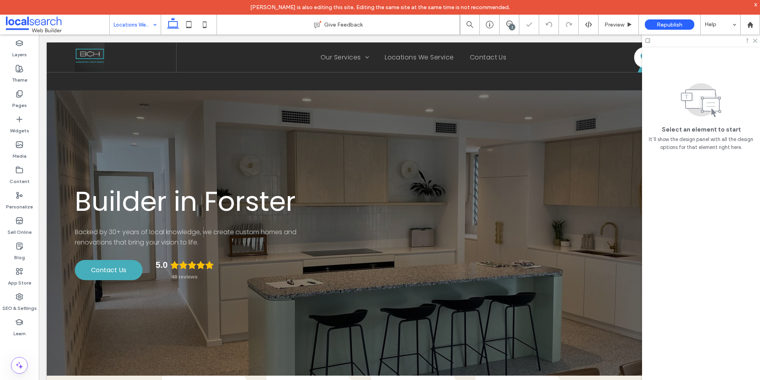
click at [175, 27] on icon at bounding box center [173, 25] width 16 height 16
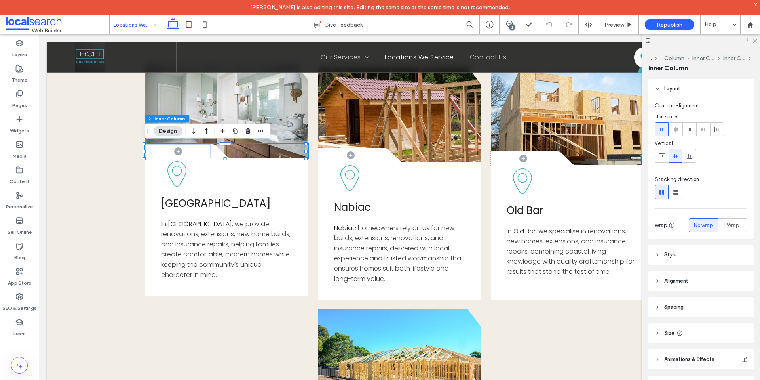
scroll to position [238, 0]
click at [216, 153] on icon at bounding box center [223, 151] width 24 height 14
click at [216, 153] on div "D .cls-1-1856497771-1856497771 { fill: none; } .cls-2-1856497771-1856497771 { c…" at bounding box center [223, 151] width 24 height 14
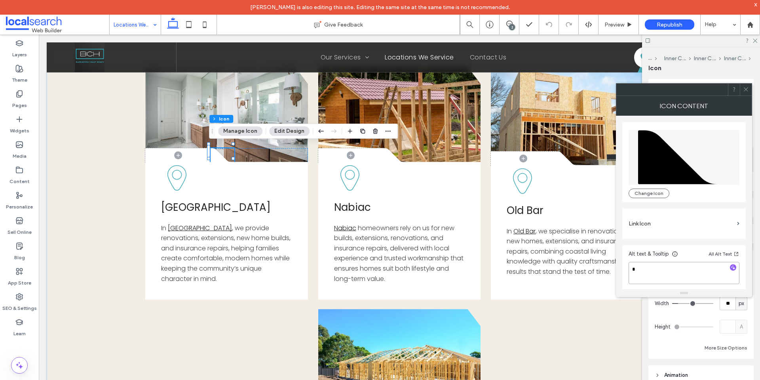
click at [666, 270] on textarea "*" at bounding box center [684, 273] width 111 height 22
type textarea "**********"
click at [700, 236] on div "Link Icon" at bounding box center [685, 223] width 124 height 30
click at [747, 90] on icon at bounding box center [746, 89] width 6 height 6
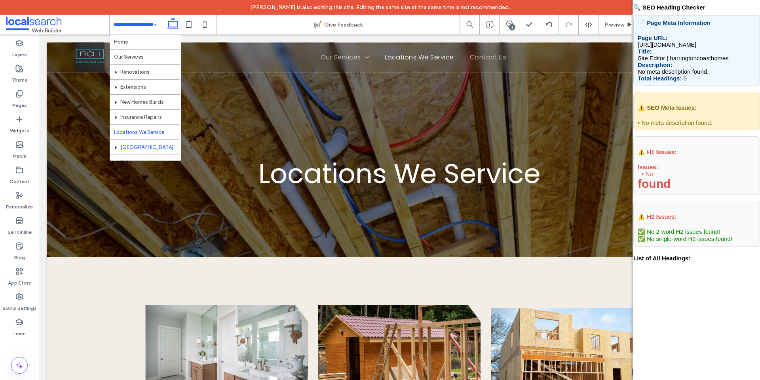
scroll to position [53, 0]
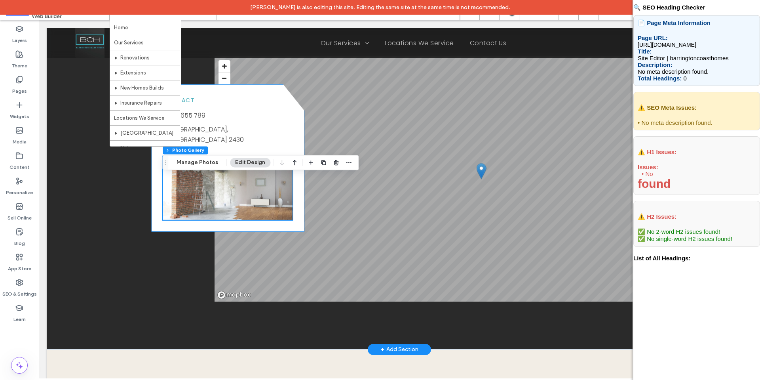
scroll to position [832, 0]
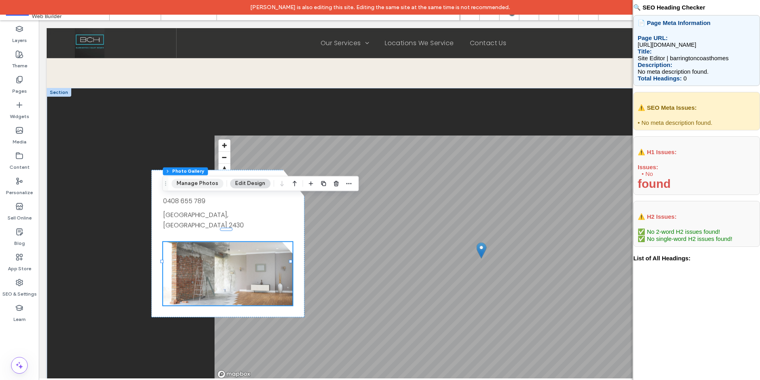
click at [199, 181] on button "Manage Photos" at bounding box center [197, 184] width 52 height 10
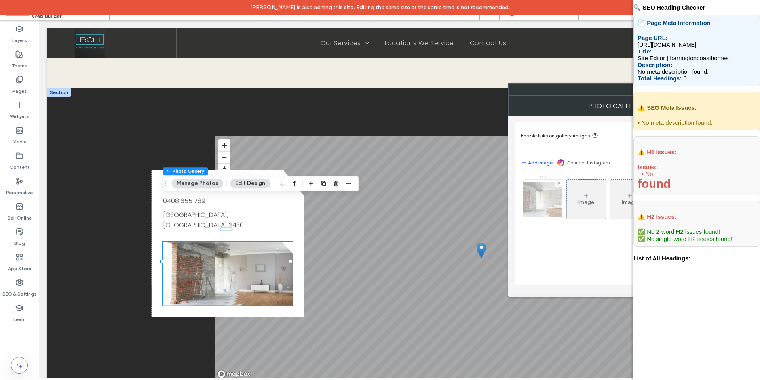
click at [548, 201] on img at bounding box center [542, 199] width 63 height 35
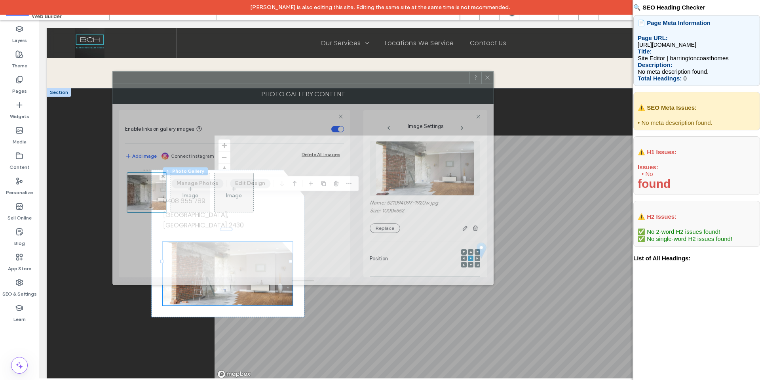
drag, startPoint x: 520, startPoint y: 94, endPoint x: 254, endPoint y: 82, distance: 266.8
click at [254, 82] on div at bounding box center [291, 78] width 357 height 12
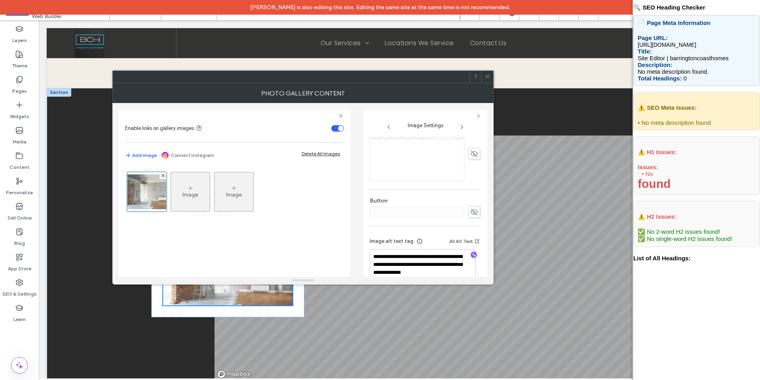
scroll to position [242, 0]
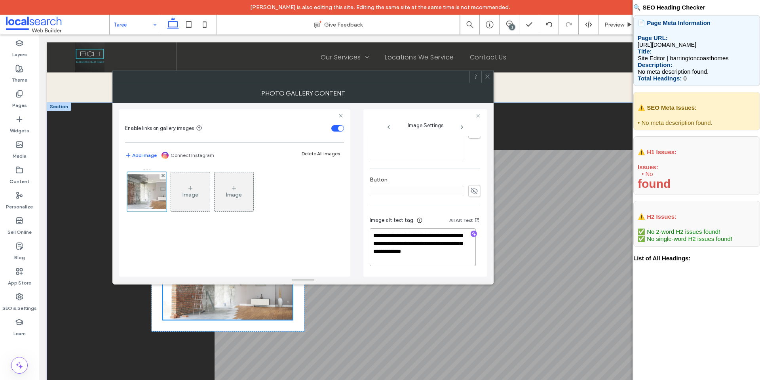
click at [377, 251] on textarea "**********" at bounding box center [423, 247] width 106 height 38
type textarea "**********"
click at [488, 73] on span at bounding box center [488, 77] width 6 height 12
